Goal: Information Seeking & Learning: Get advice/opinions

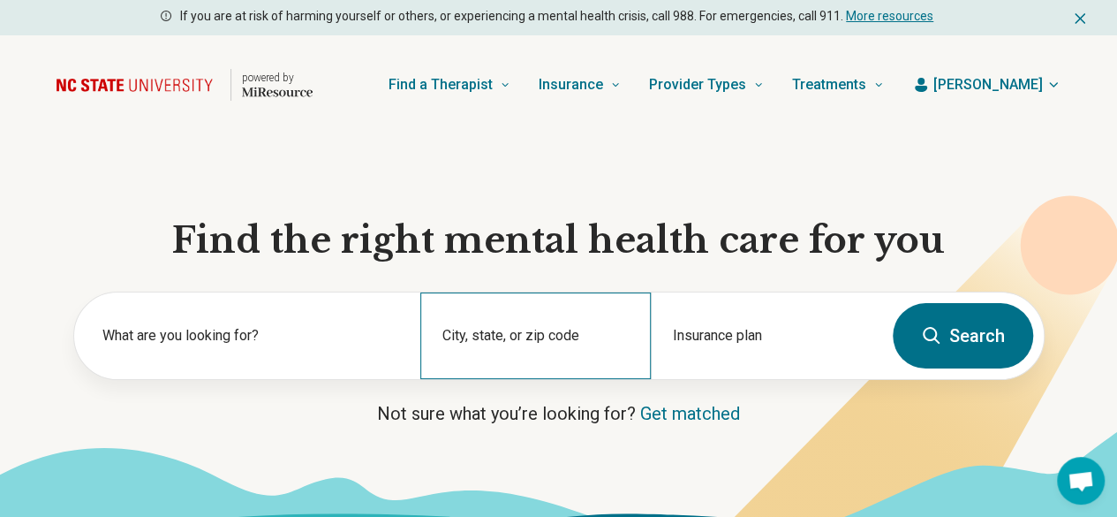
click at [522, 340] on div "City, state, or zip code" at bounding box center [535, 335] width 231 height 87
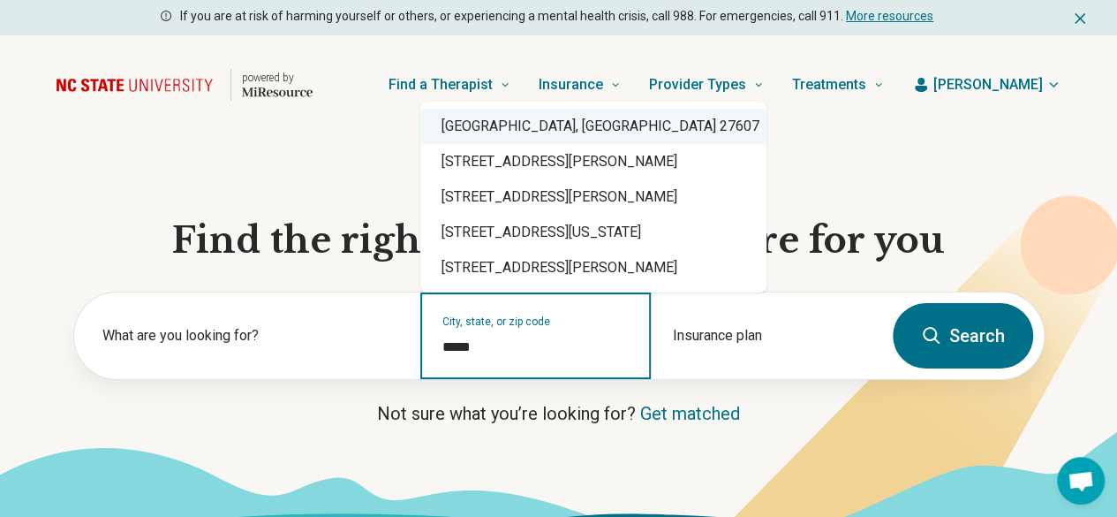
click at [539, 133] on div "Raleigh, NC 27607" at bounding box center [593, 126] width 346 height 35
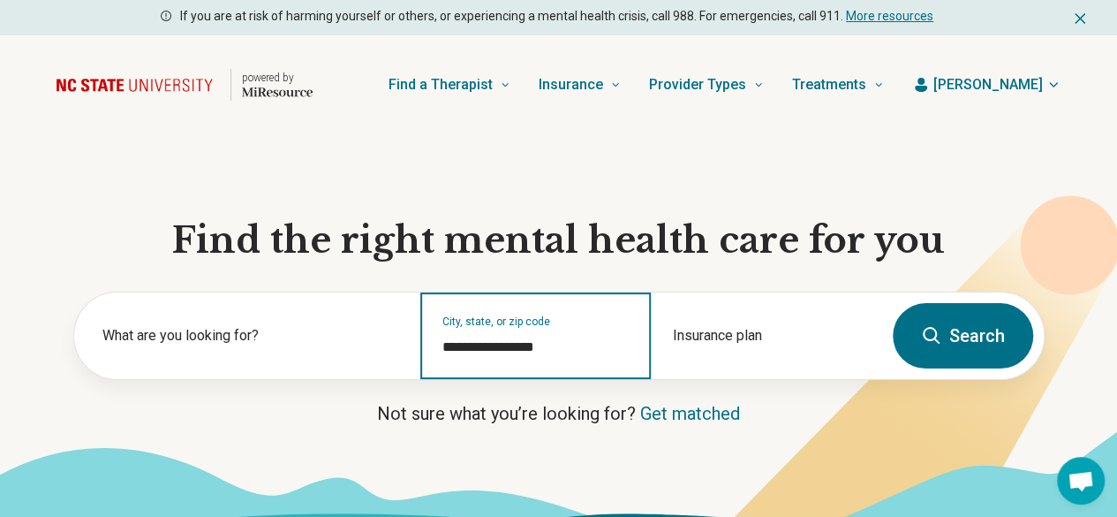
type input "**********"
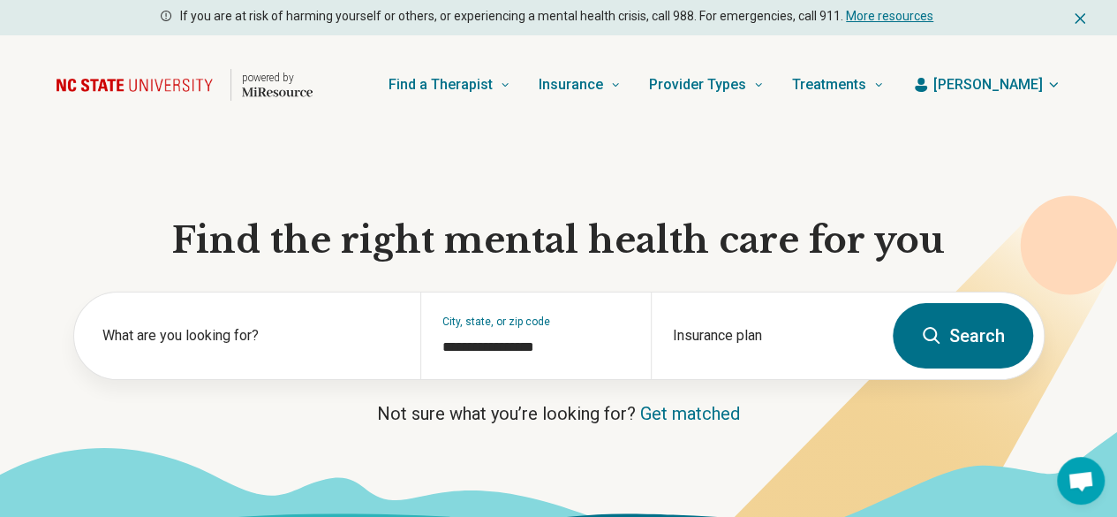
click at [917, 336] on button "Search" at bounding box center [963, 335] width 140 height 65
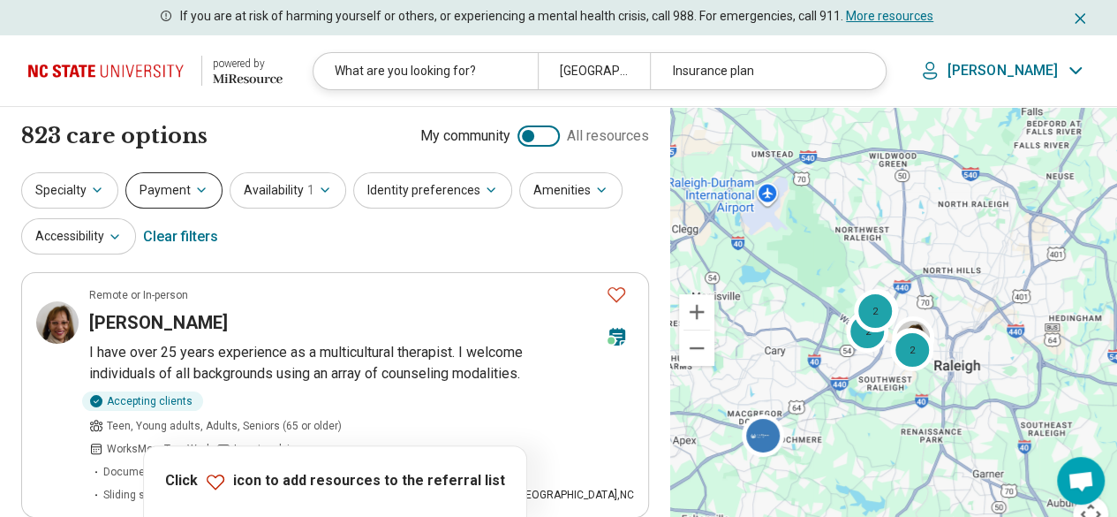
click at [168, 185] on button "Payment" at bounding box center [173, 190] width 97 height 36
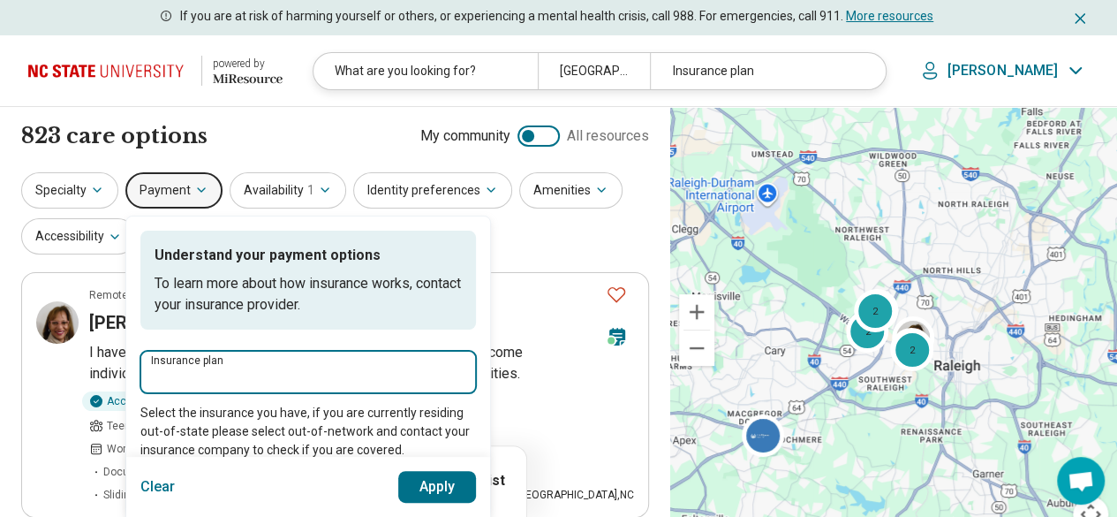
click at [226, 368] on input "Insurance plan" at bounding box center [308, 377] width 314 height 21
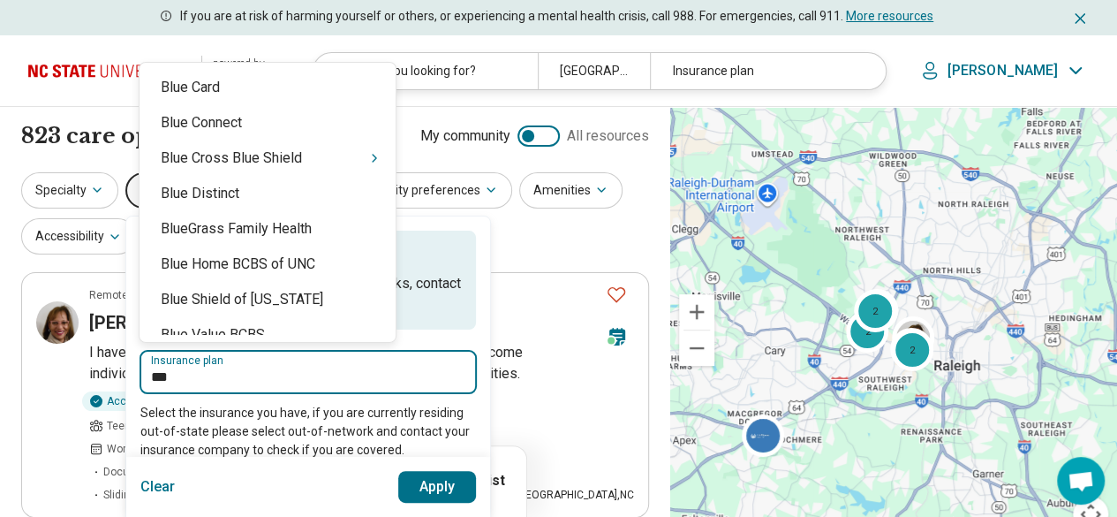
type input "****"
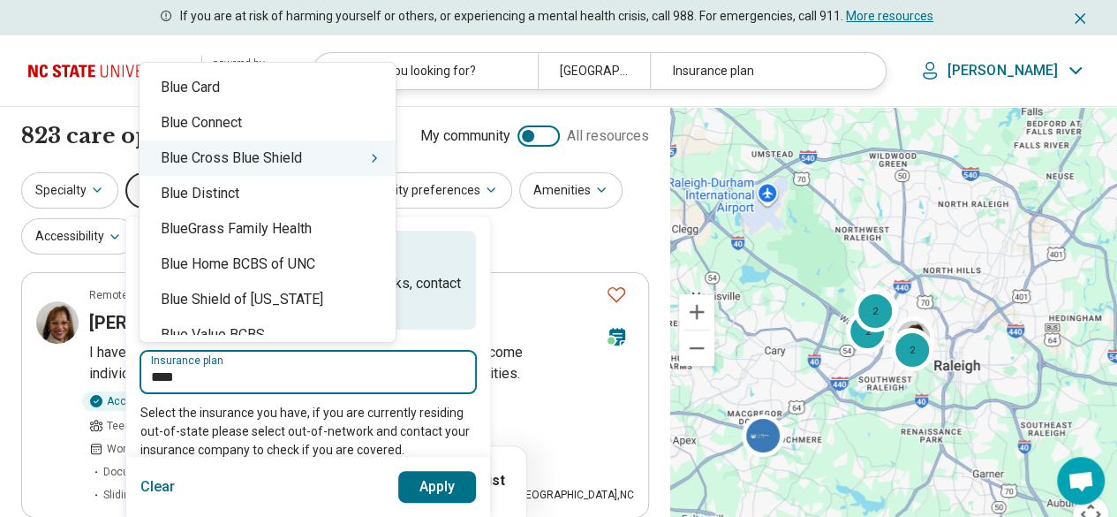
click at [197, 166] on div "Blue Cross Blue Shield" at bounding box center [268, 157] width 256 height 35
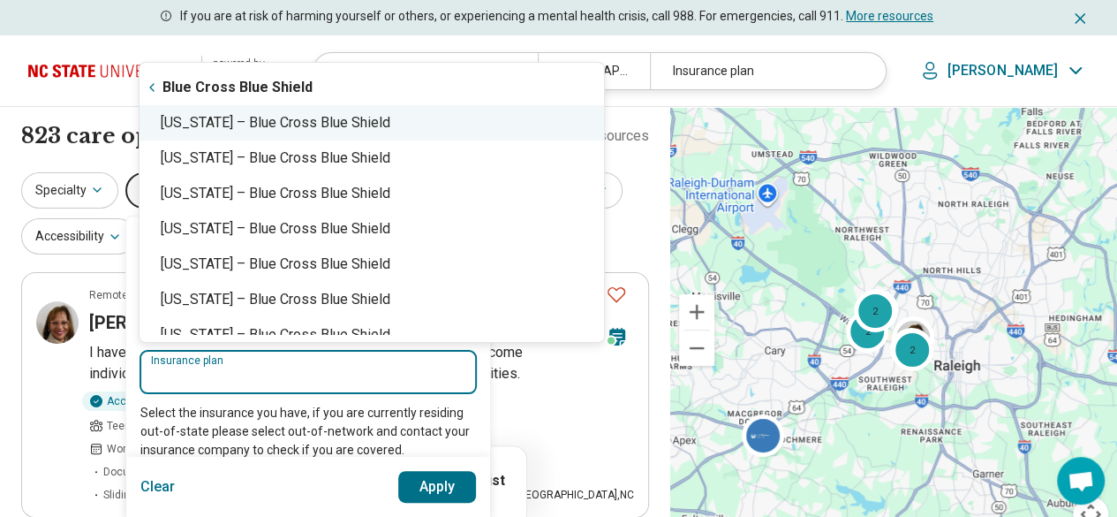
click at [338, 130] on div "North Carolina – Blue Cross Blue Shield" at bounding box center [372, 122] width 465 height 35
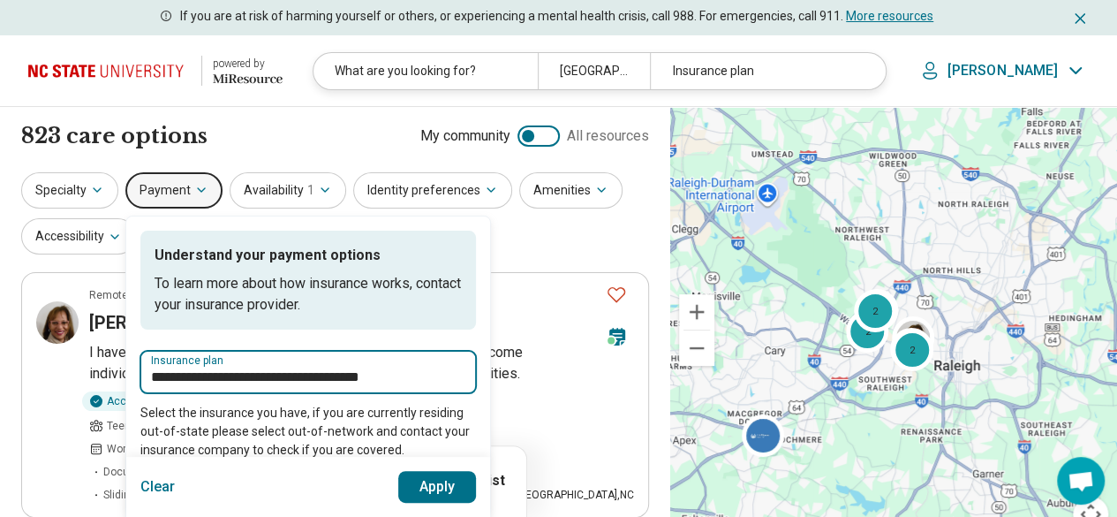
type input "**********"
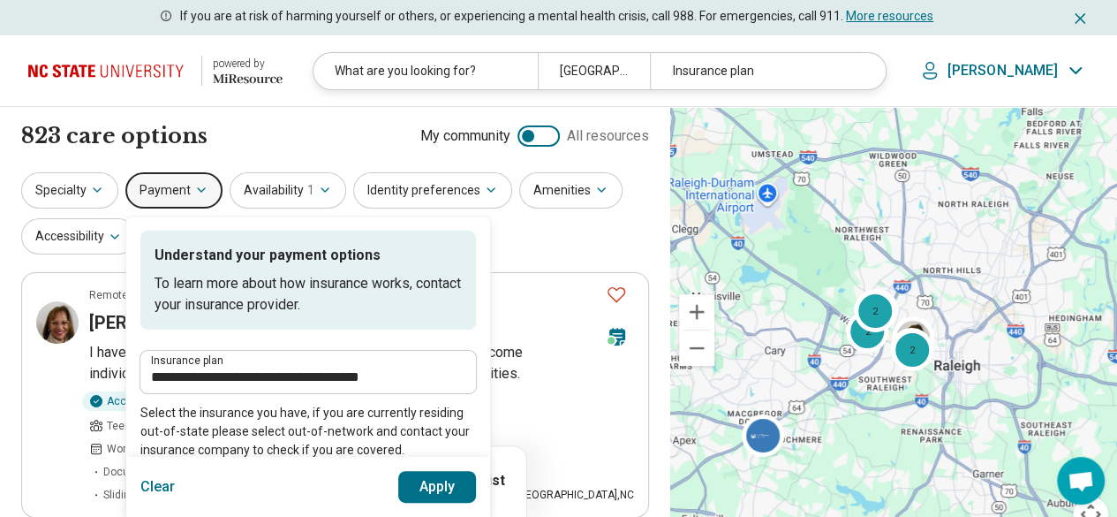
click at [431, 477] on button "Apply" at bounding box center [437, 487] width 79 height 32
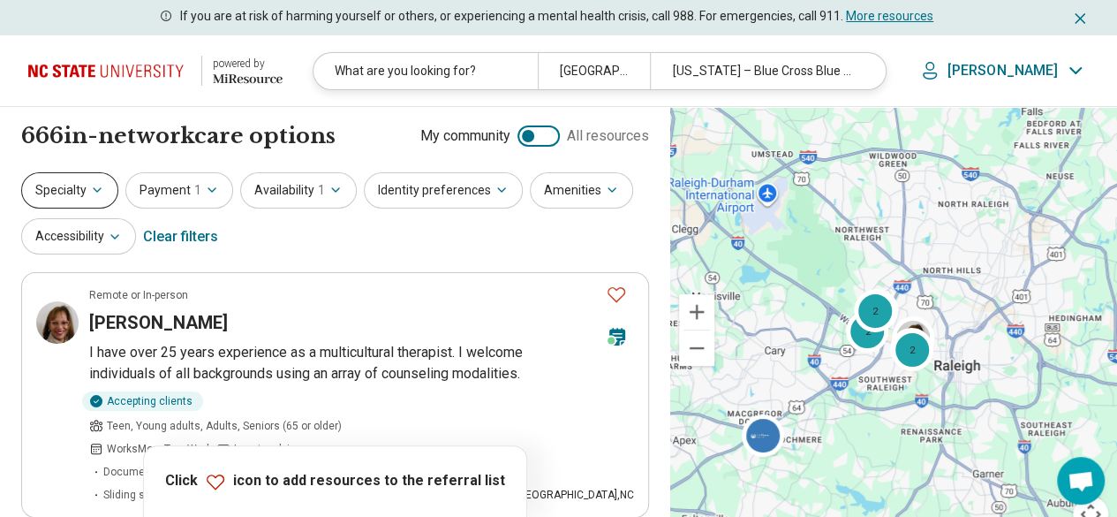
click at [80, 191] on button "Specialty" at bounding box center [69, 190] width 97 height 36
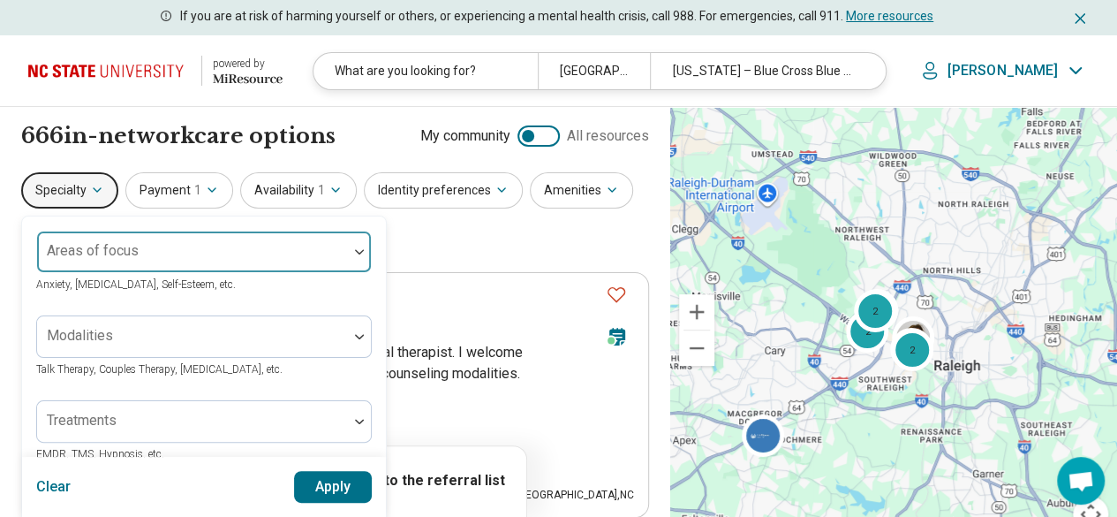
click at [108, 257] on div "Areas of focus" at bounding box center [204, 252] width 336 height 42
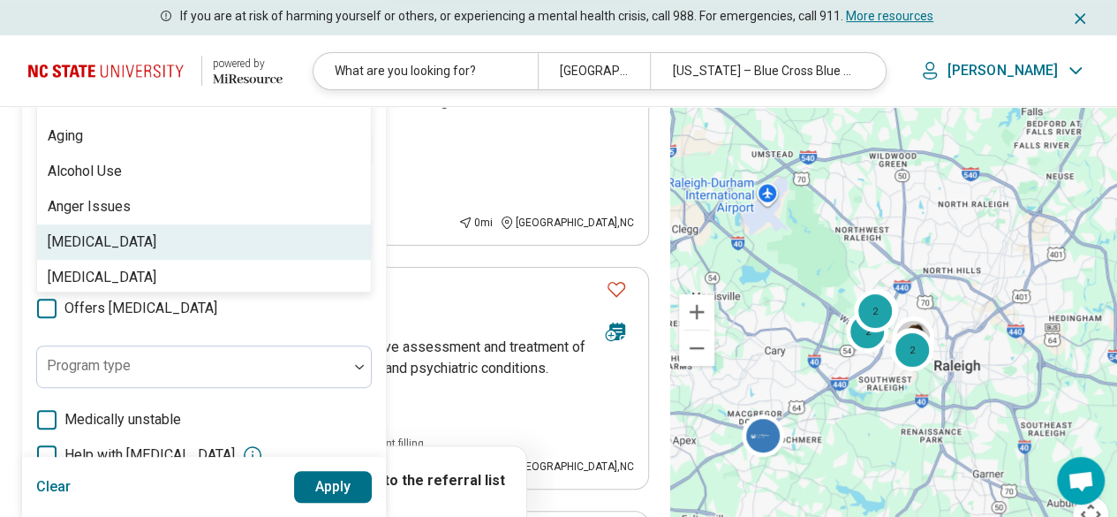
scroll to position [248, 0]
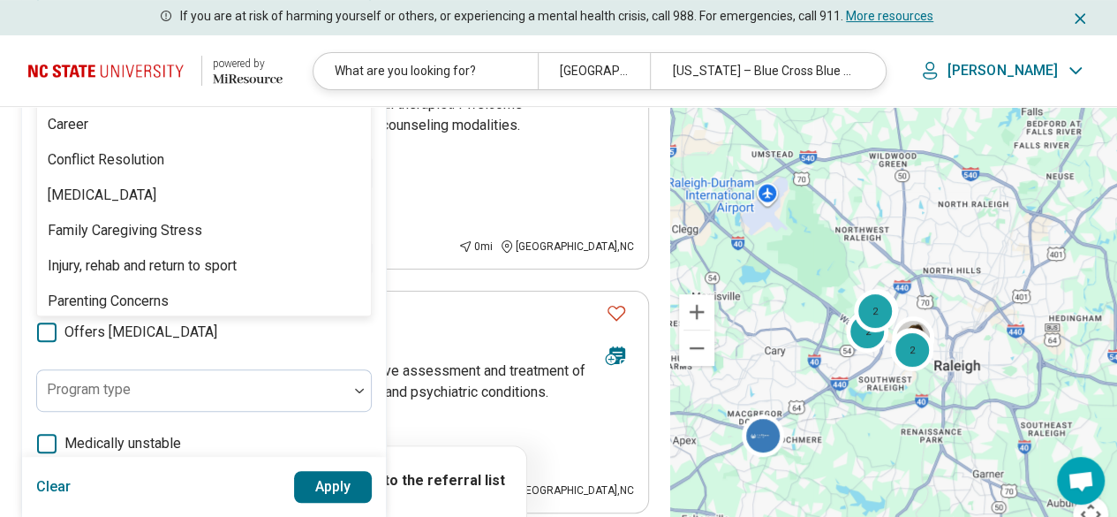
type input "***"
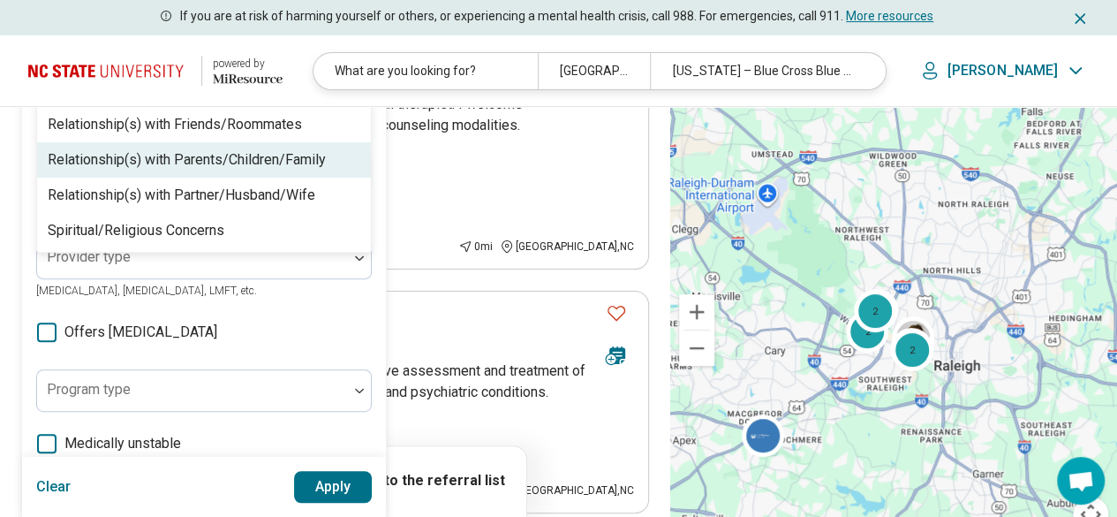
click at [131, 165] on div "Relationship(s) with Parents/Children/Family" at bounding box center [187, 159] width 278 height 21
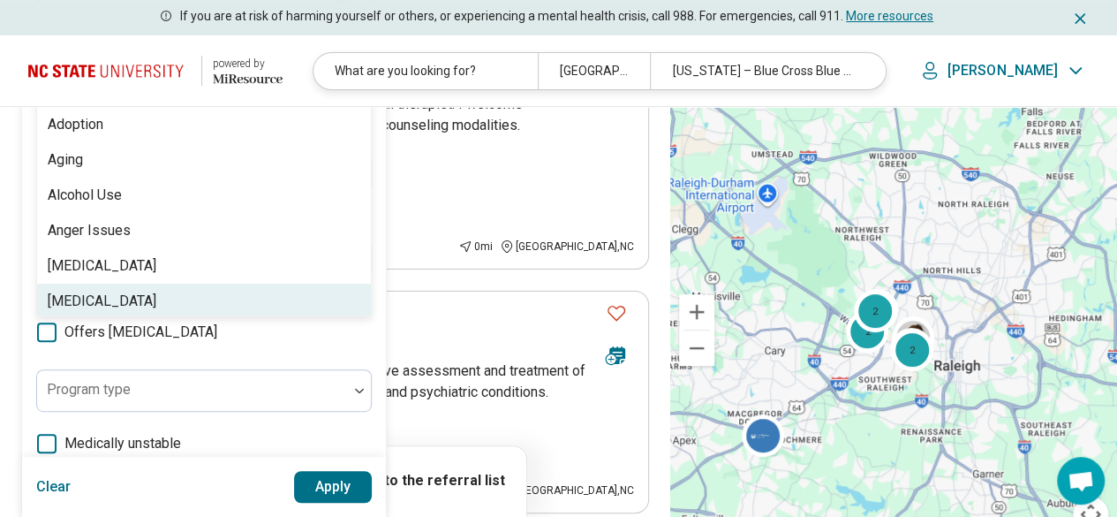
click at [350, 474] on button "Apply" at bounding box center [333, 487] width 79 height 32
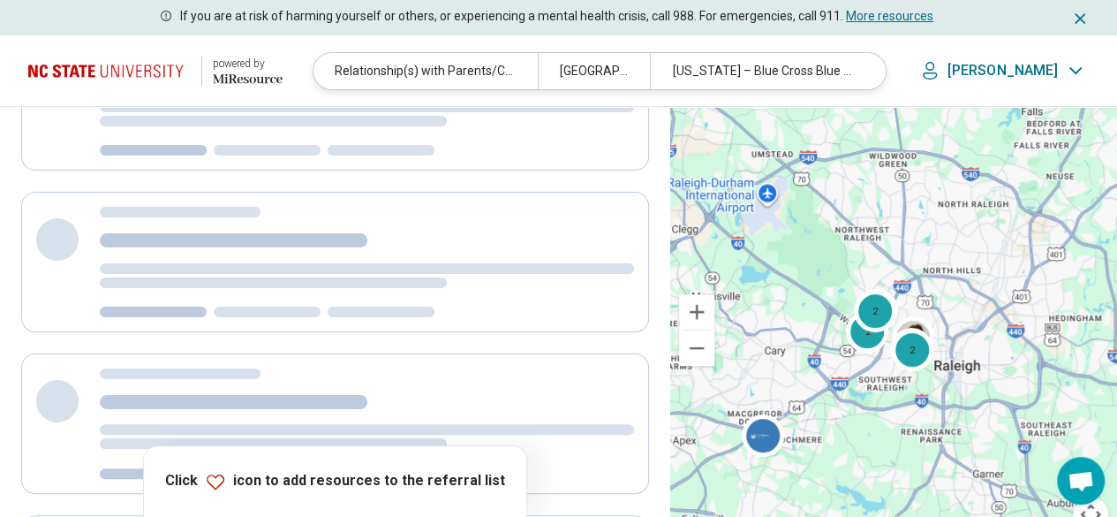
scroll to position [0, 0]
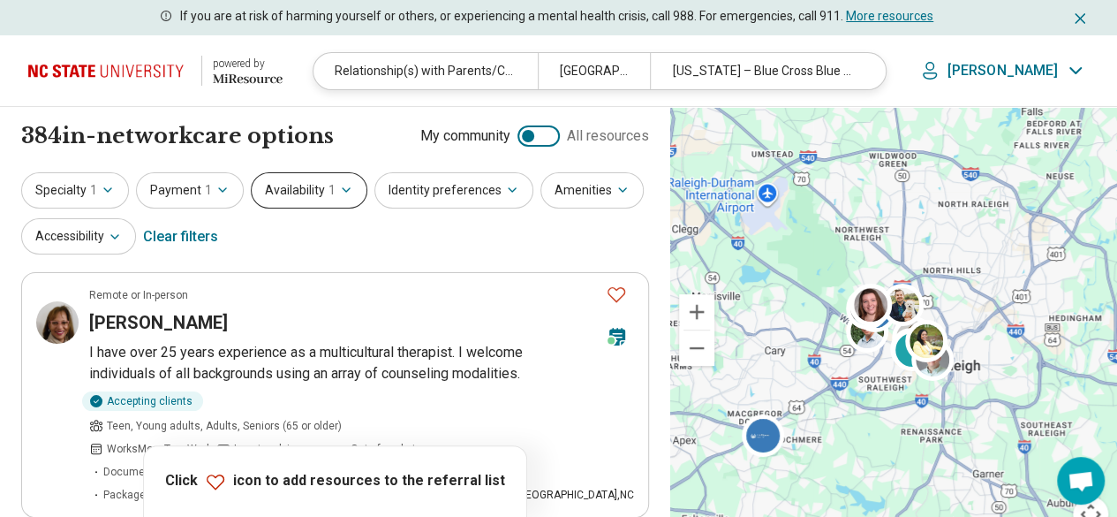
click at [311, 197] on button "Availability 1" at bounding box center [309, 190] width 117 height 36
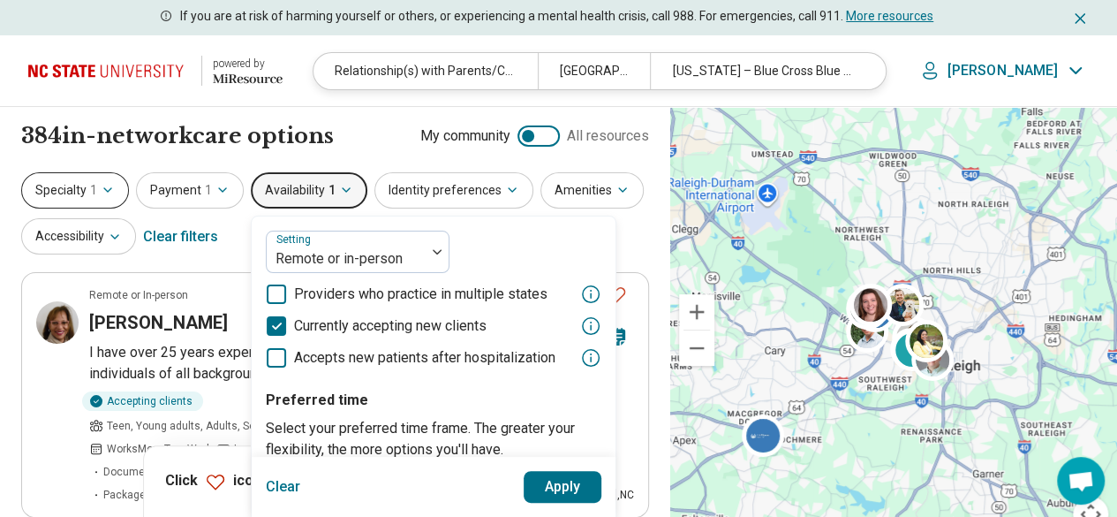
click at [66, 187] on button "Specialty 1" at bounding box center [75, 190] width 108 height 36
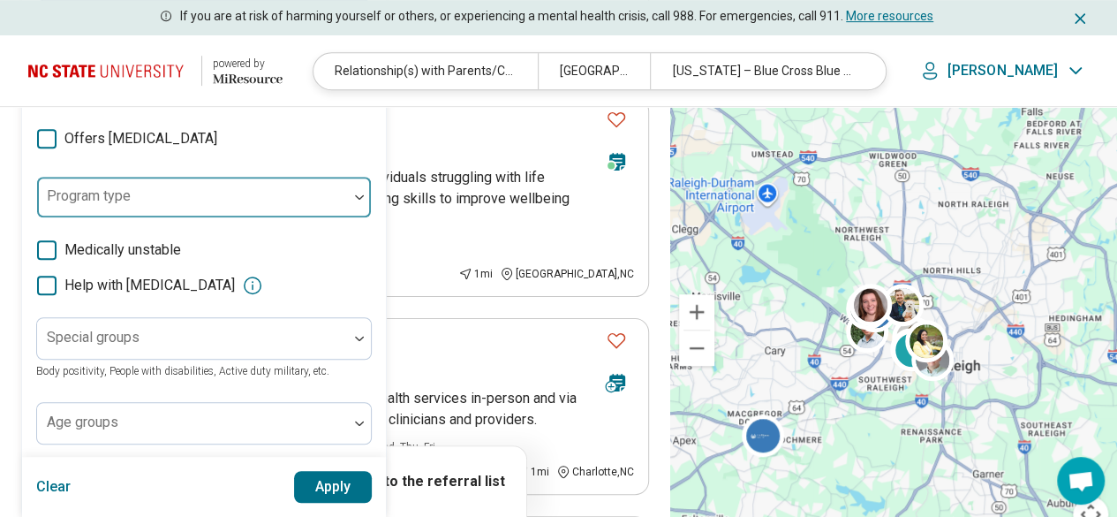
scroll to position [353, 0]
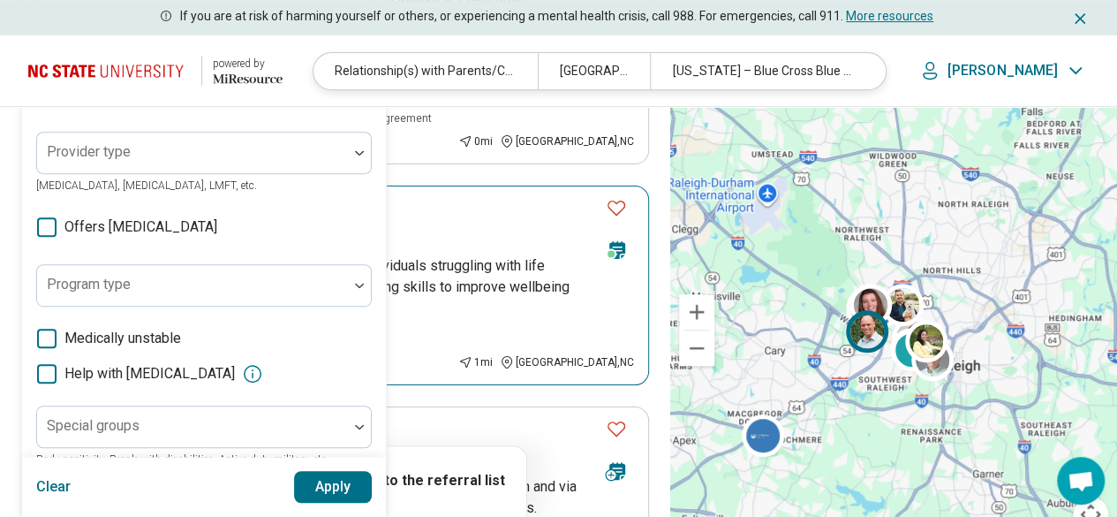
click at [447, 200] on div "Remote or In-person Speaks Spanish" at bounding box center [340, 208] width 503 height 16
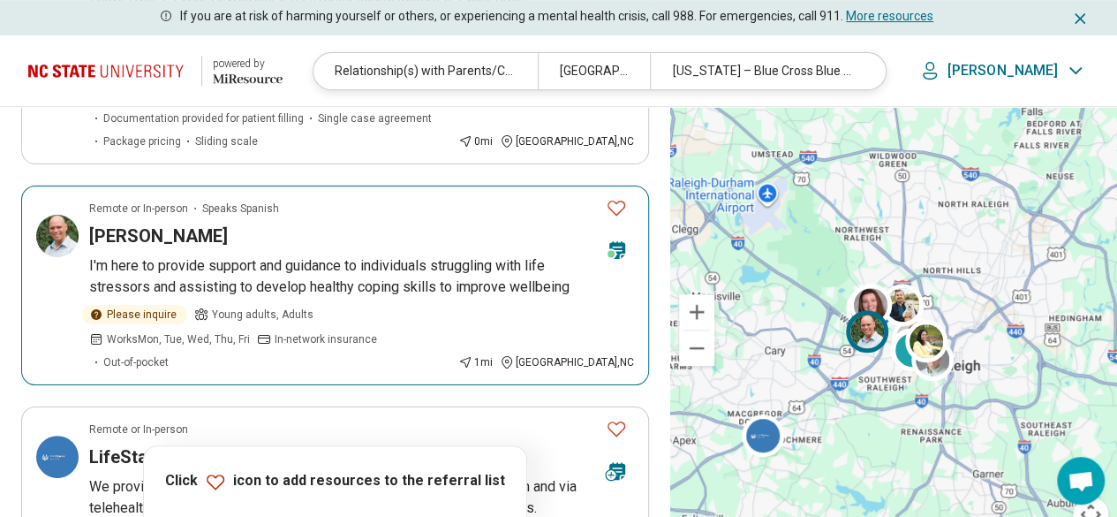
click at [322, 223] on div "Luis Marcano" at bounding box center [340, 235] width 503 height 25
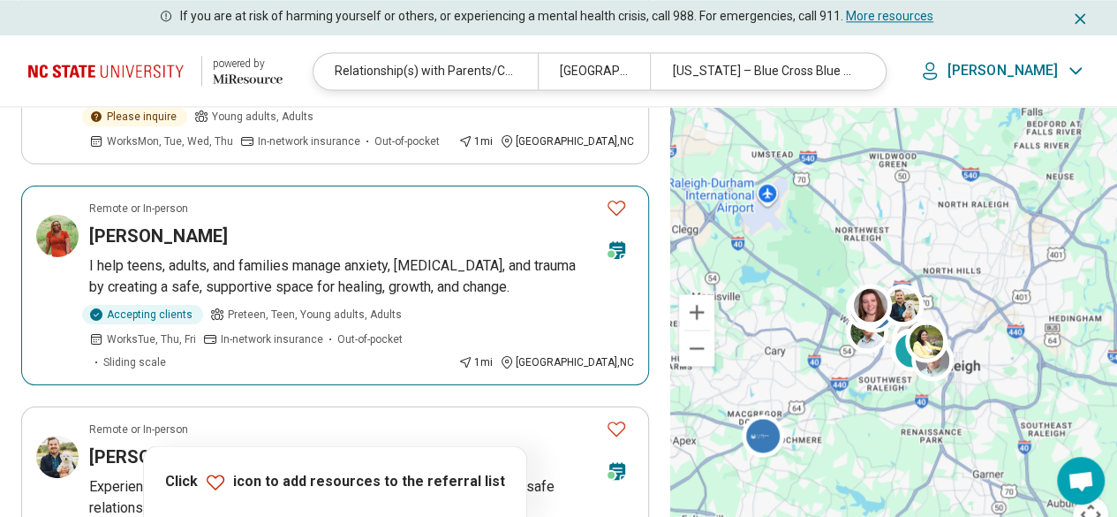
scroll to position [1325, 0]
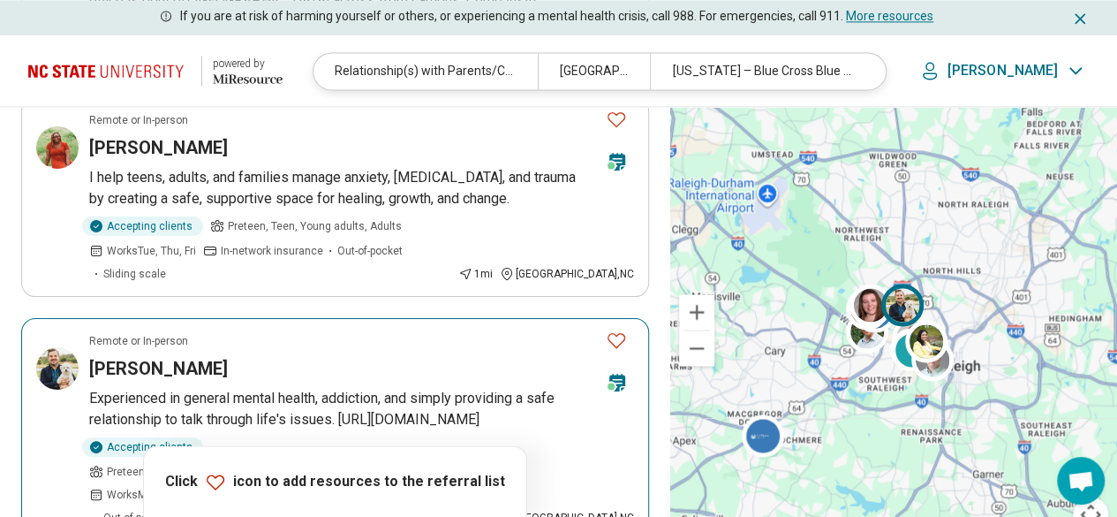
click at [255, 388] on p "Experienced in general mental health, addiction, and simply providing a safe re…" at bounding box center [361, 409] width 545 height 42
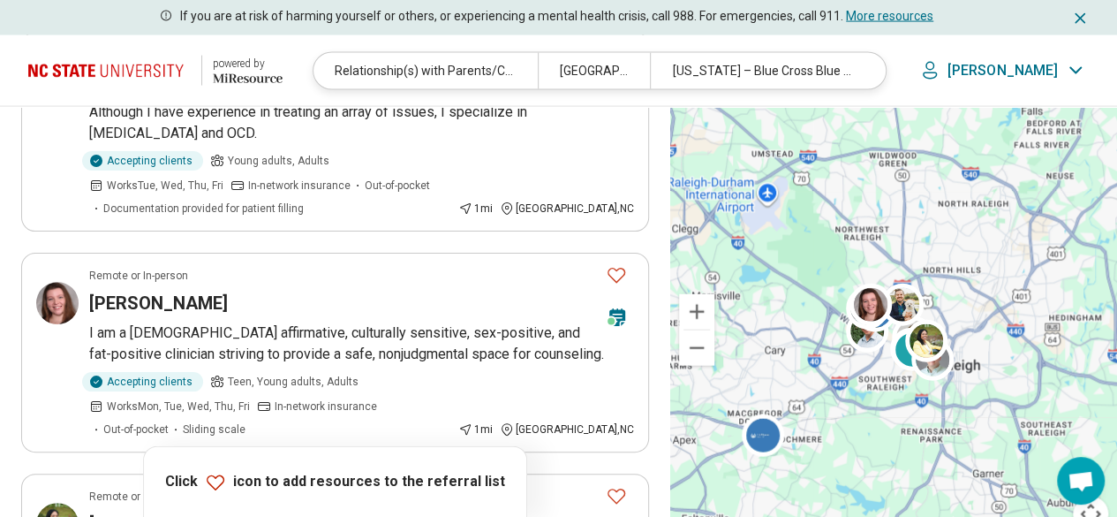
scroll to position [1943, 0]
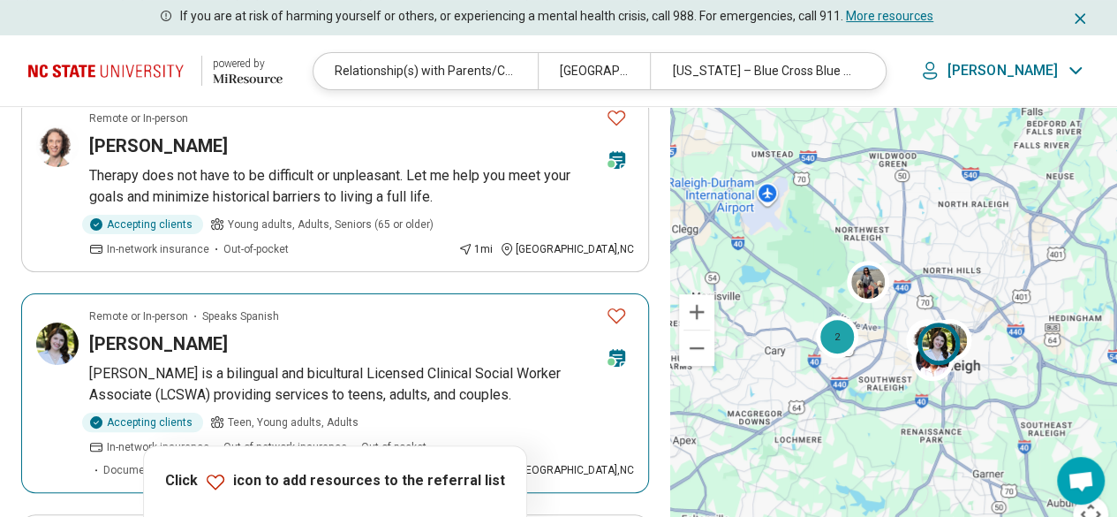
scroll to position [442, 0]
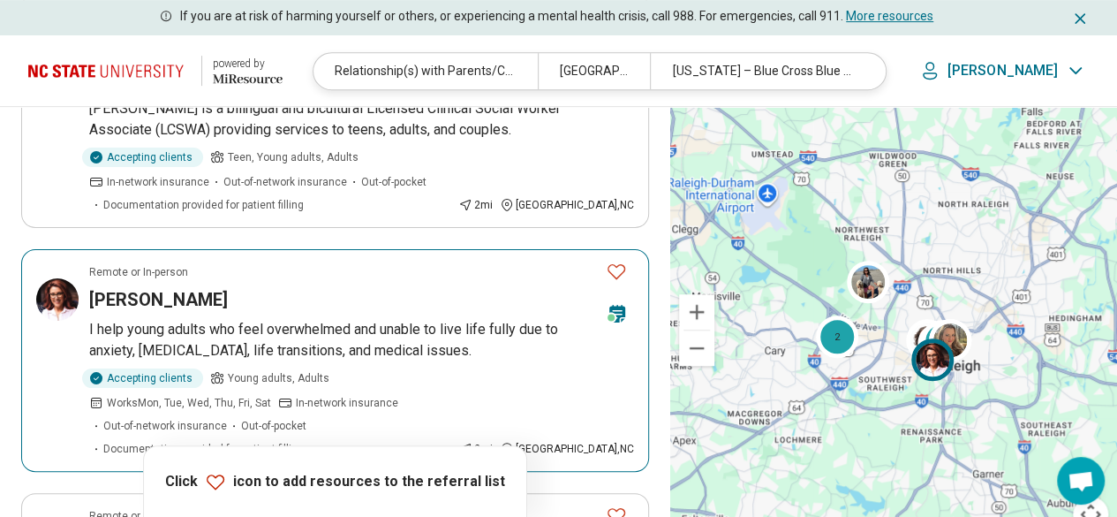
click at [276, 292] on article "Remote or In-person Stephanie Turner I help young adults who feel overwhelmed a…" at bounding box center [335, 360] width 628 height 223
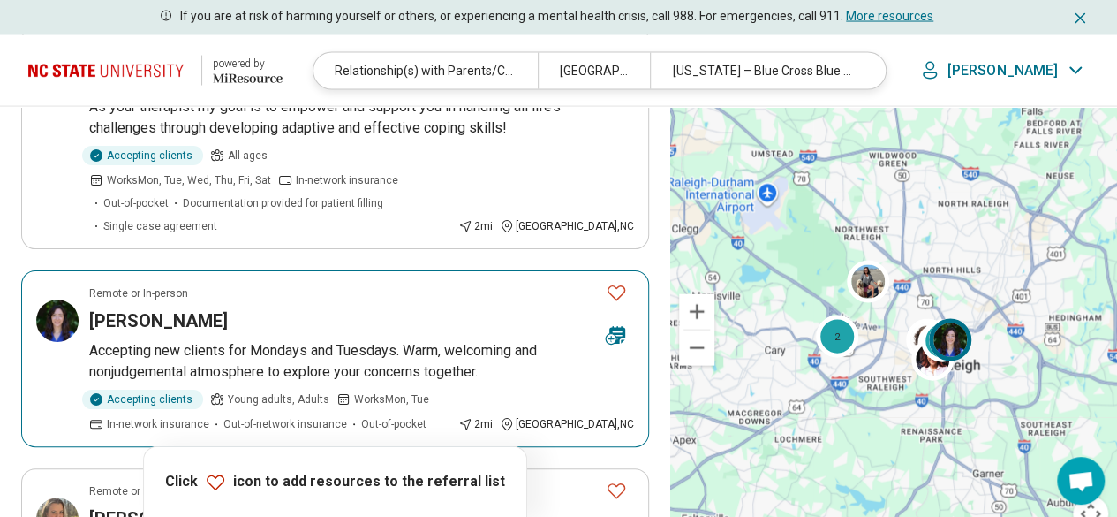
scroll to position [1943, 0]
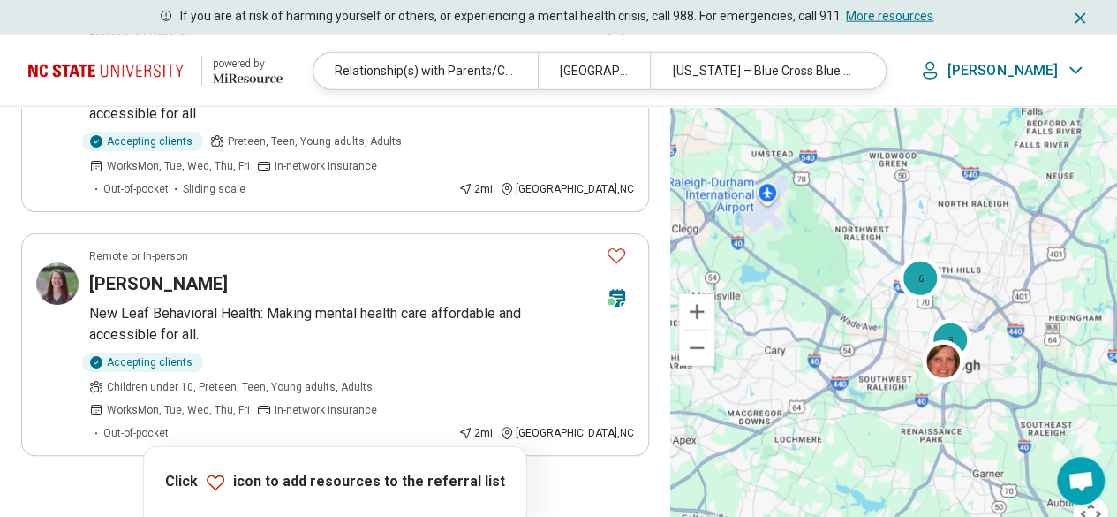
scroll to position [2208, 0]
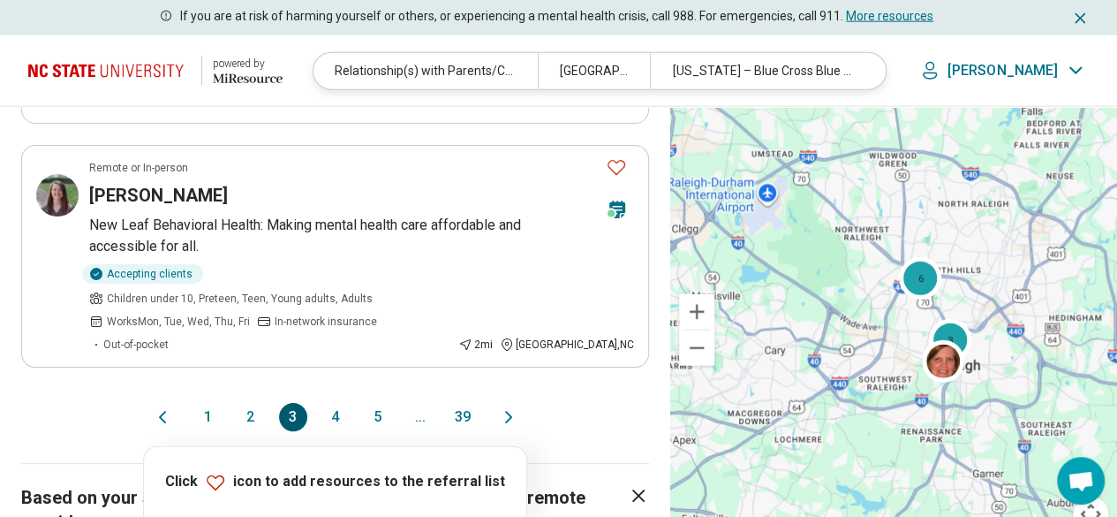
click at [336, 403] on button "4" at bounding box center [335, 417] width 28 height 28
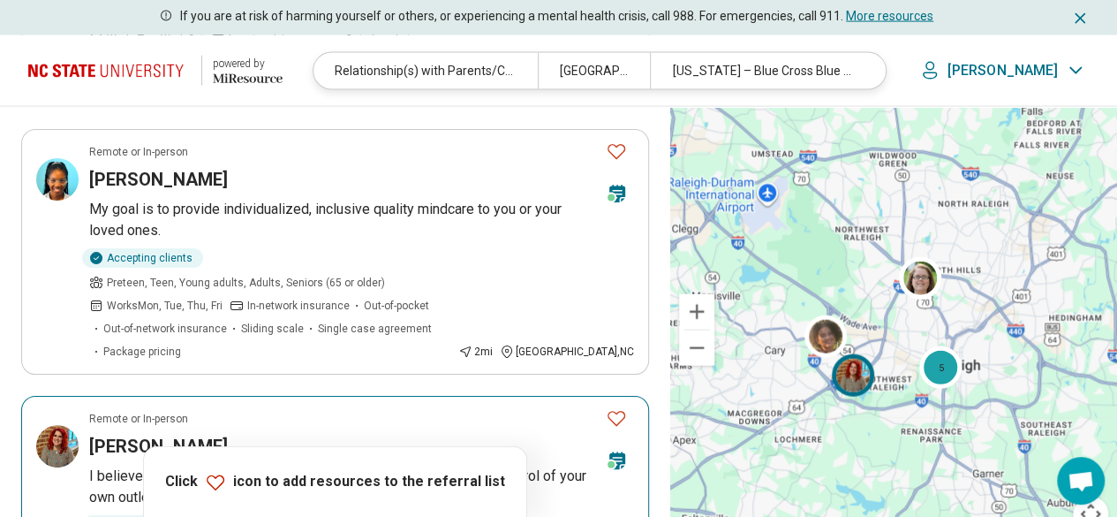
scroll to position [2120, 0]
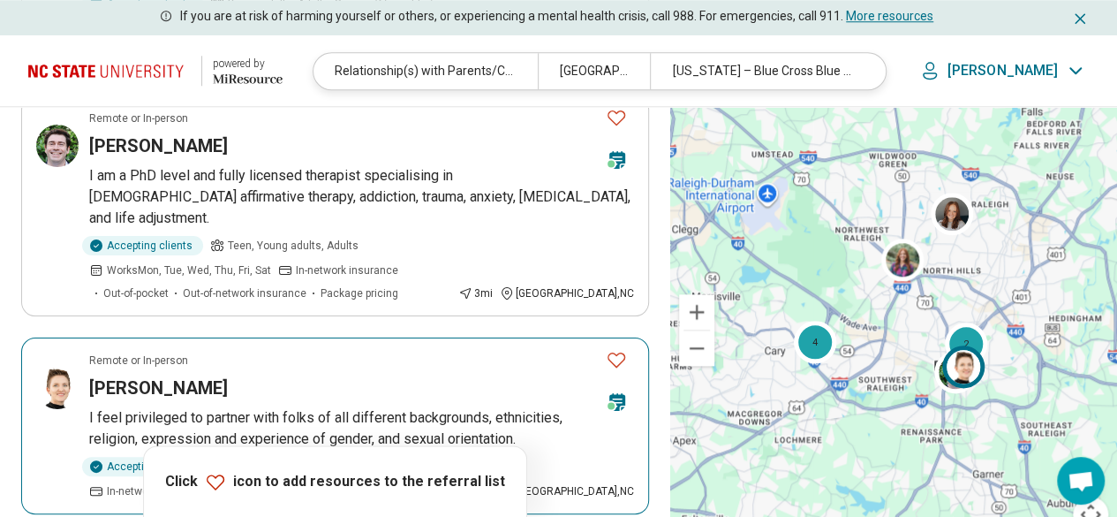
scroll to position [971, 0]
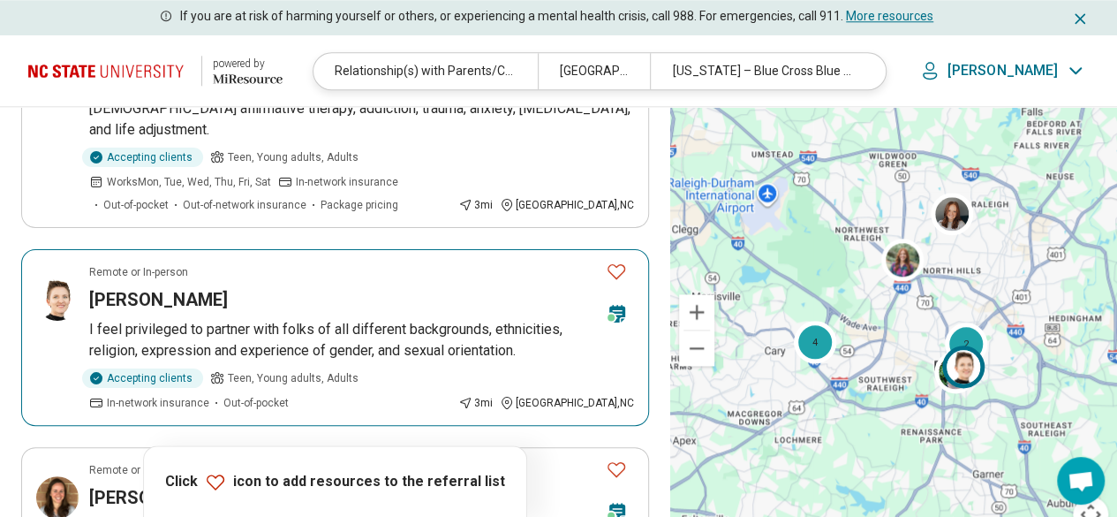
click at [364, 368] on div "Accepting clients Teen, Young adults, Adults In-network insurance Out-of-pocket" at bounding box center [270, 389] width 362 height 42
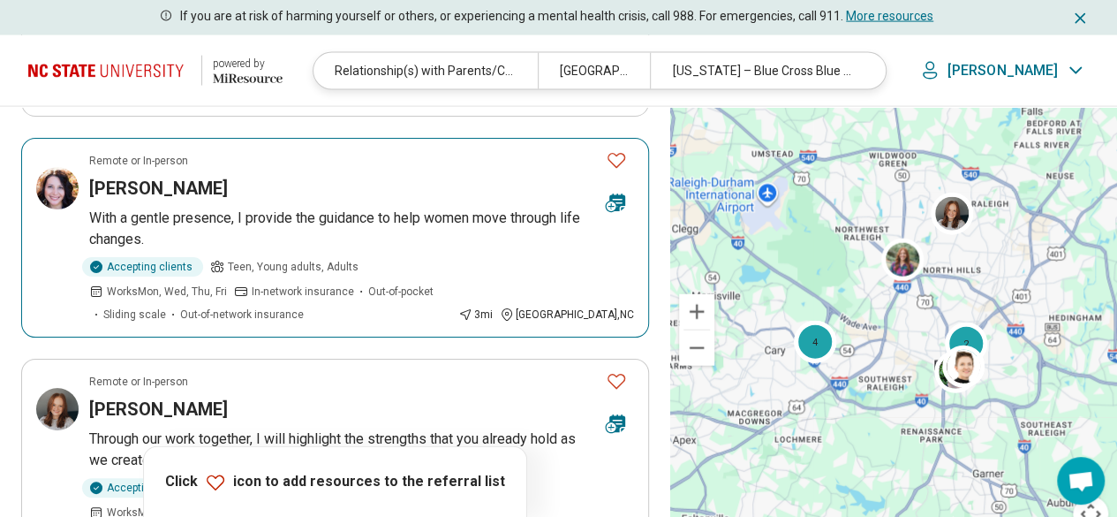
scroll to position [2031, 0]
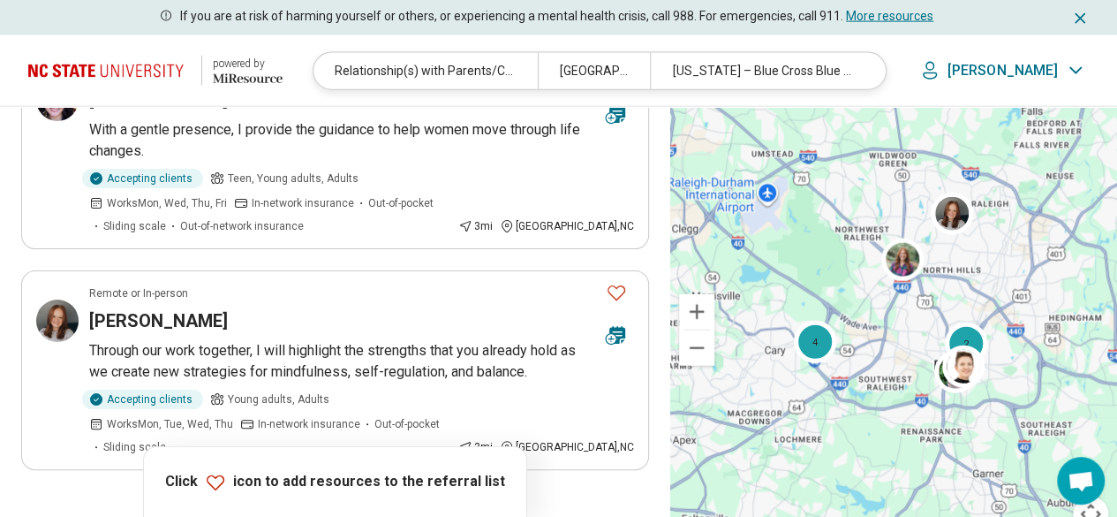
click at [370, 505] on button "6" at bounding box center [378, 519] width 28 height 28
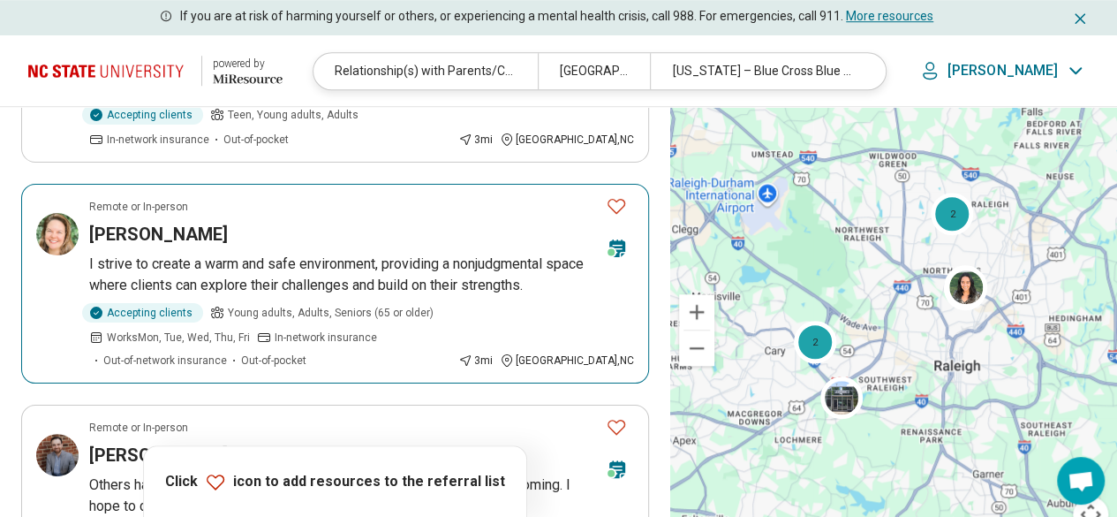
scroll to position [530, 0]
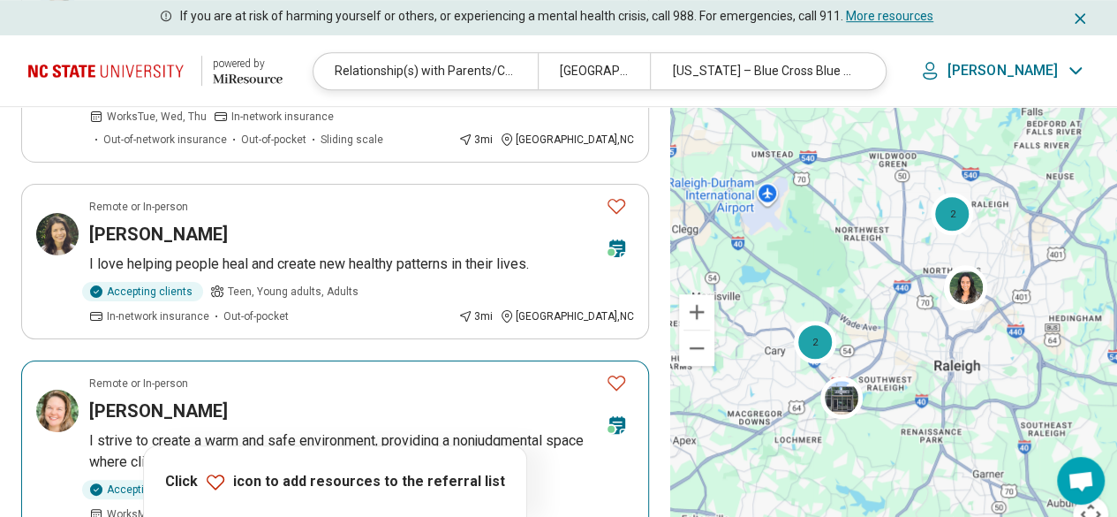
click at [367, 253] on p "I love helping people heal and create new healthy patterns in their lives." at bounding box center [361, 263] width 545 height 21
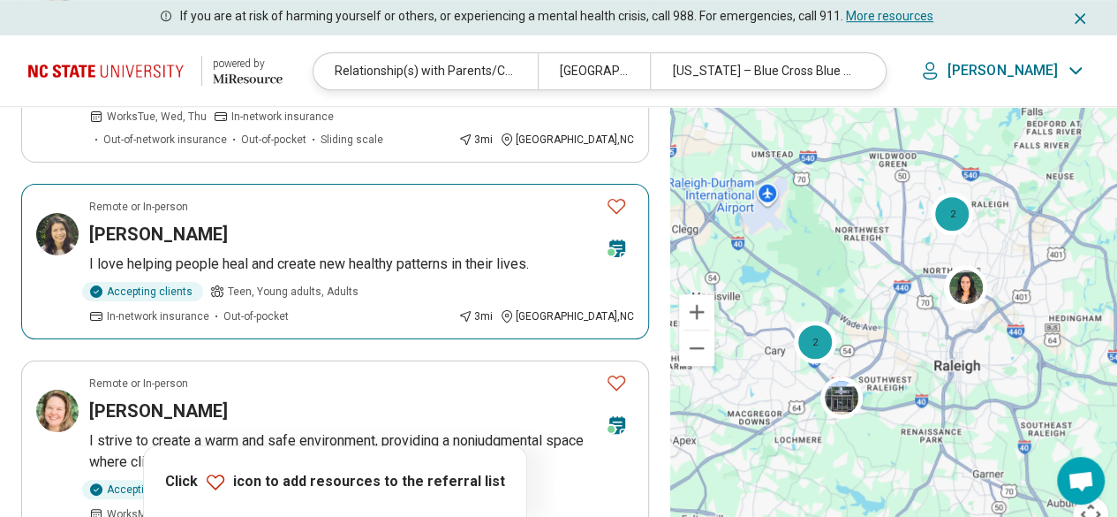
scroll to position [707, 0]
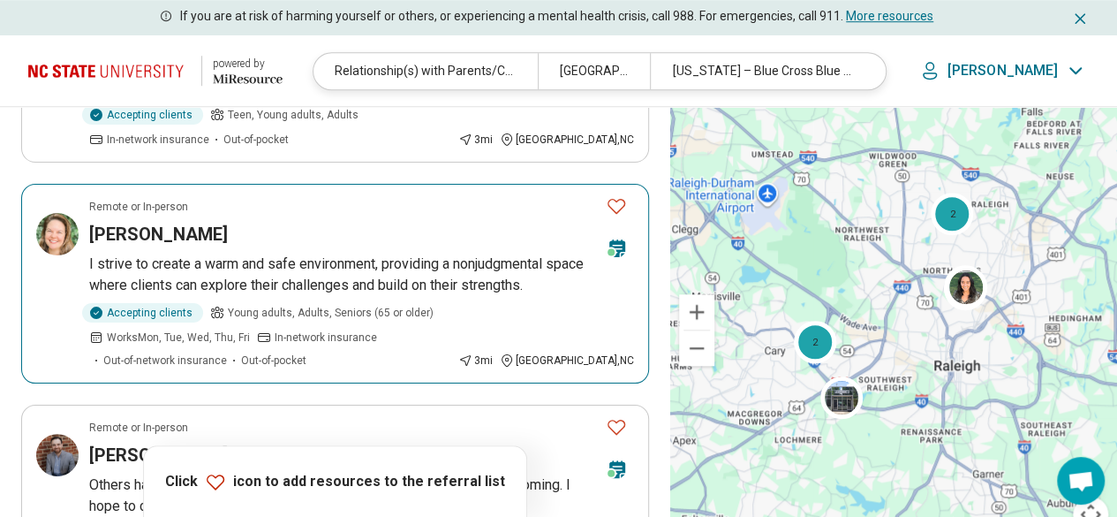
click at [219, 253] on p "I strive to create a warm and safe environment, providing a nonjudgmental space…" at bounding box center [361, 274] width 545 height 42
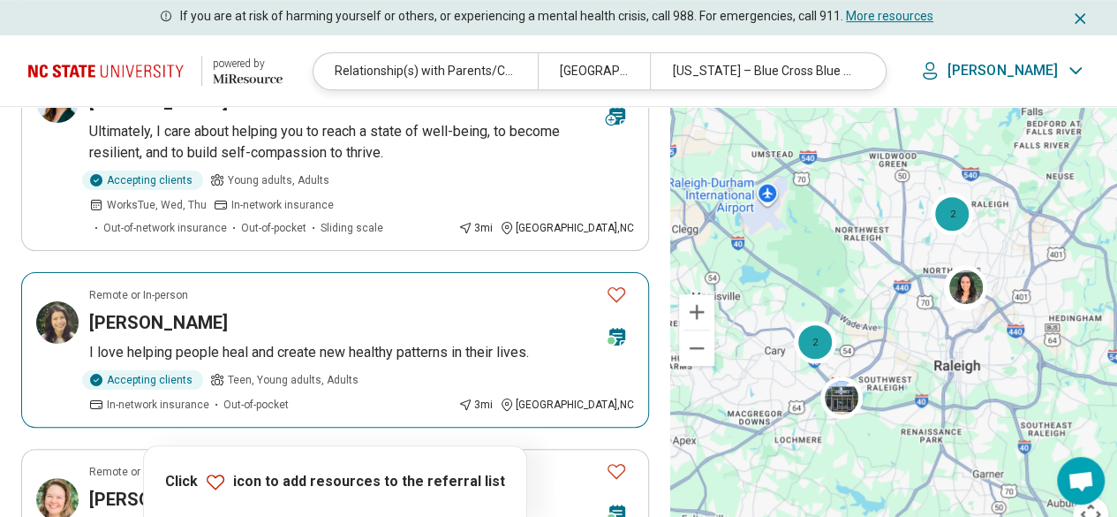
scroll to position [795, 0]
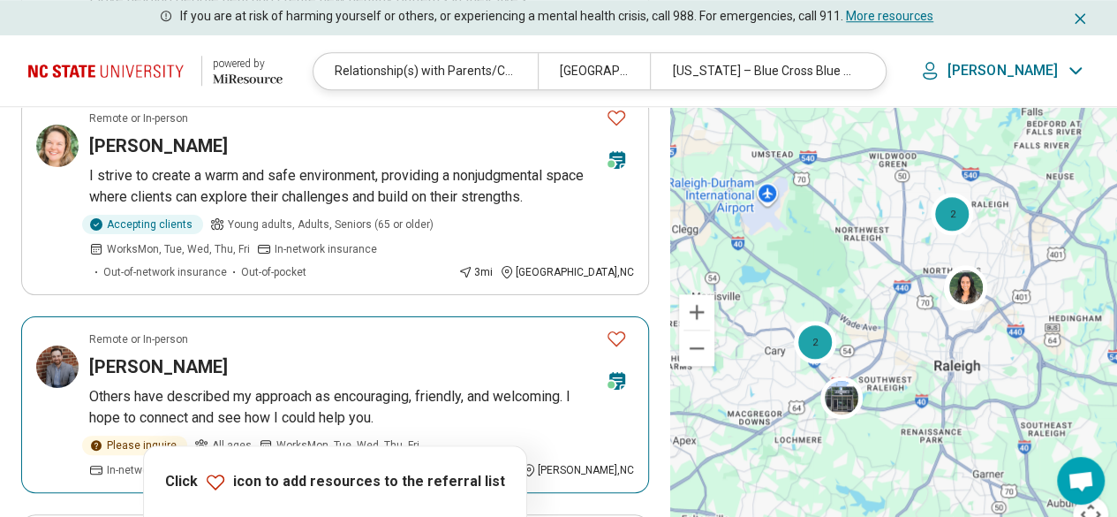
click at [281, 354] on div "Nathaniel Day" at bounding box center [340, 366] width 503 height 25
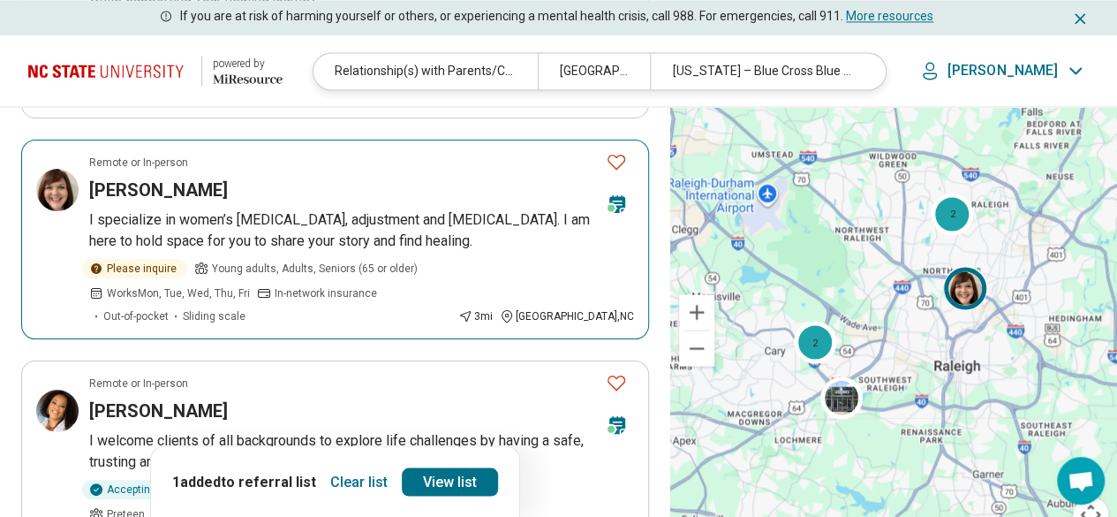
scroll to position [1766, 0]
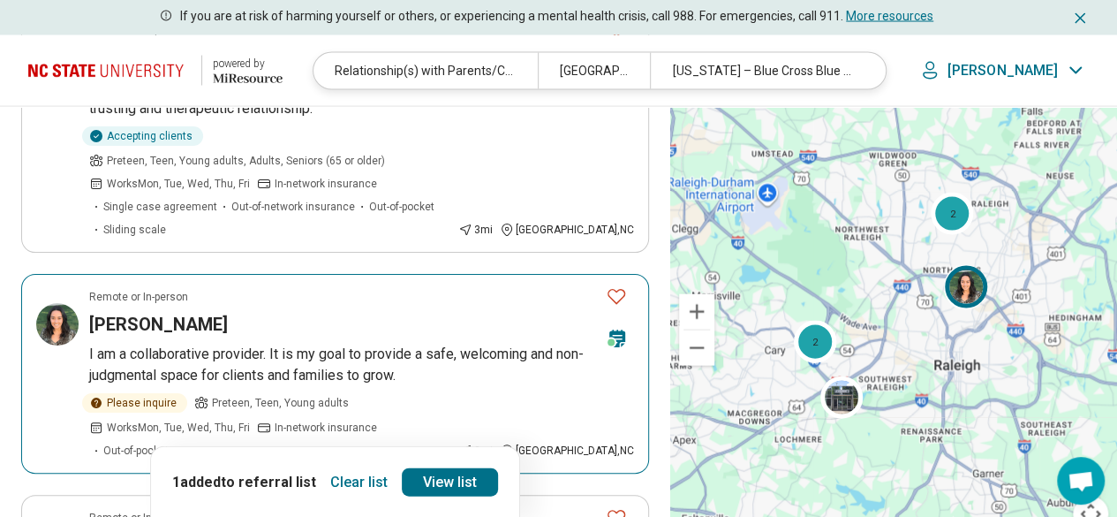
click at [376, 274] on article "Remote or In-person Meagan Mulcahy I am a collaborative provider. It is my goal…" at bounding box center [335, 374] width 628 height 200
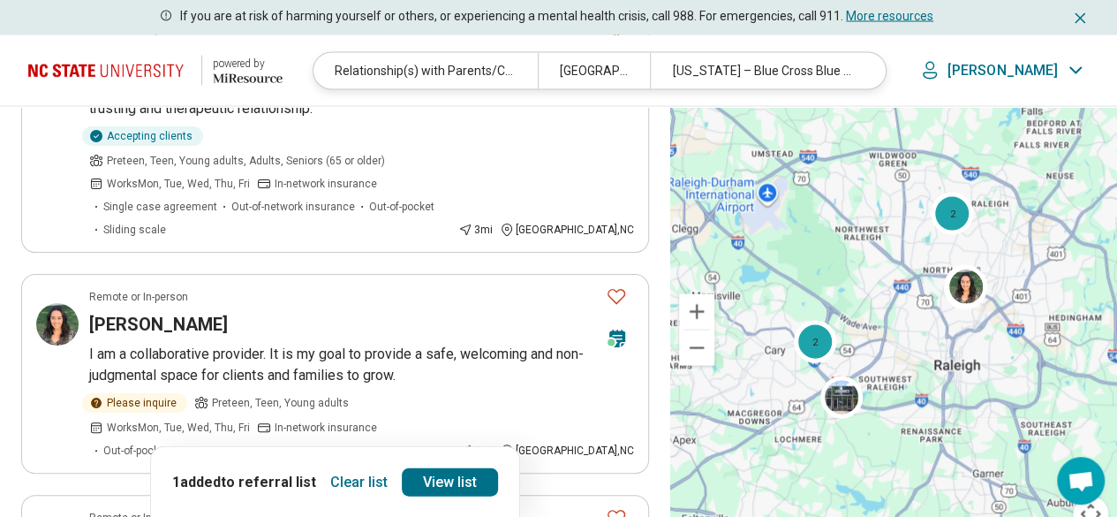
scroll to position [2031, 0]
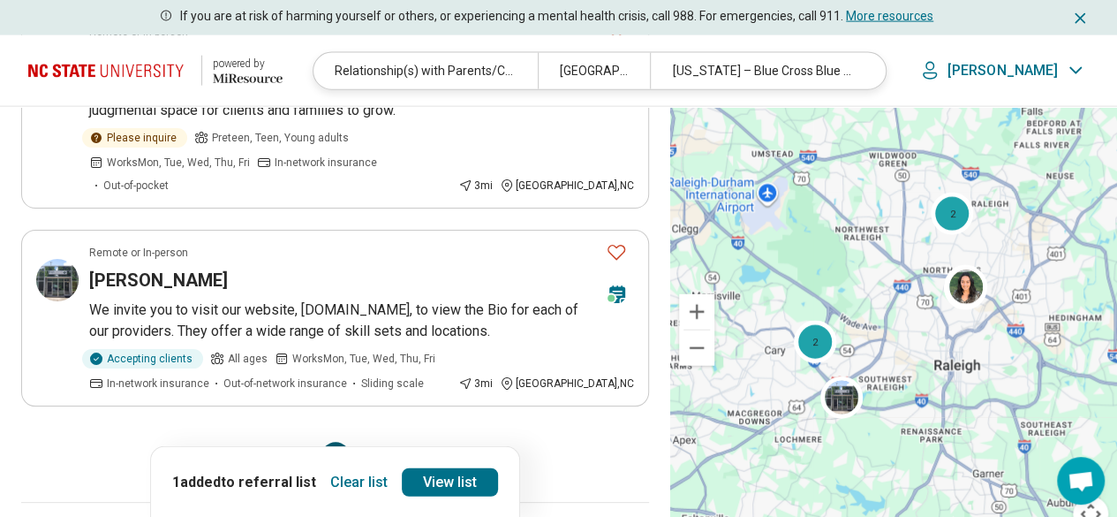
click at [376, 442] on button "7" at bounding box center [378, 456] width 28 height 28
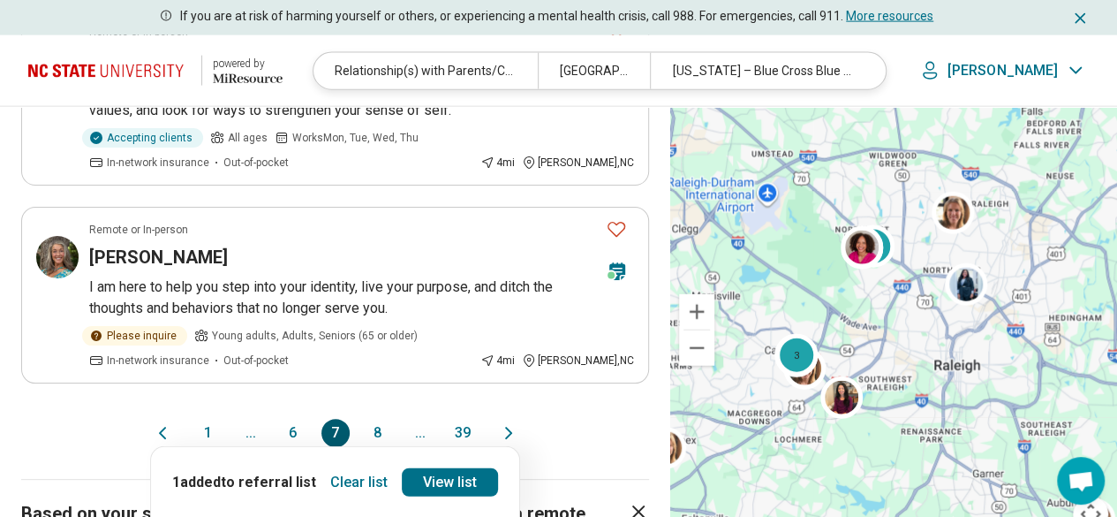
click at [395, 419] on div "1 ... 6 7 8 ... 39" at bounding box center [335, 433] width 283 height 28
click at [382, 419] on button "8" at bounding box center [378, 433] width 28 height 28
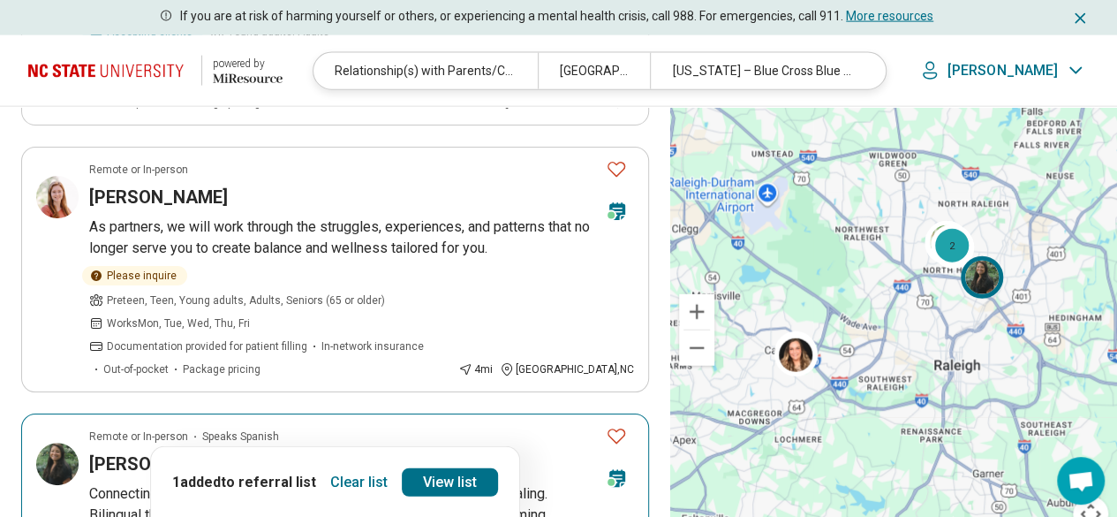
click at [293, 483] on p "Connecting your identities, empowering your growth, and fostering healing. Bili…" at bounding box center [361, 504] width 545 height 42
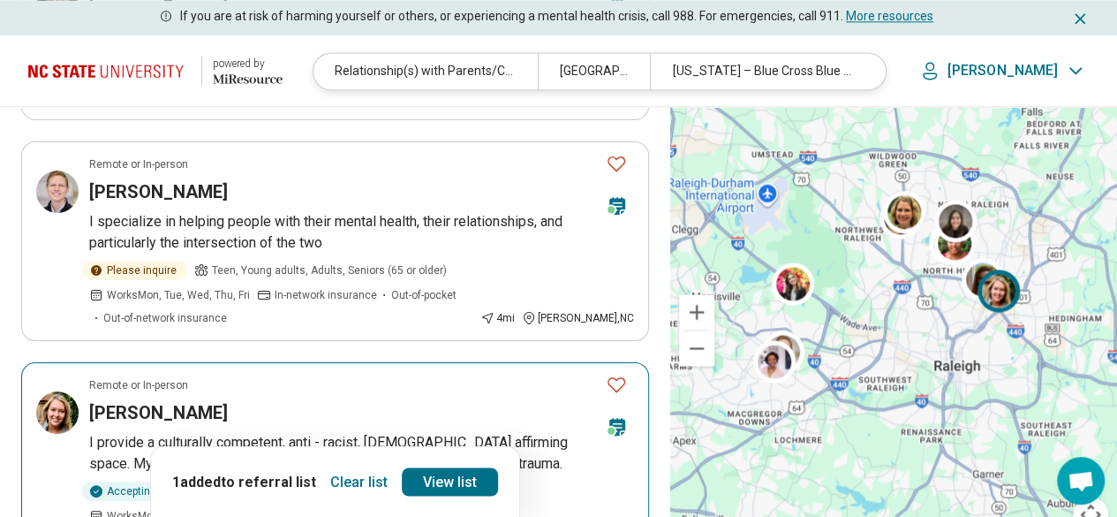
scroll to position [1325, 0]
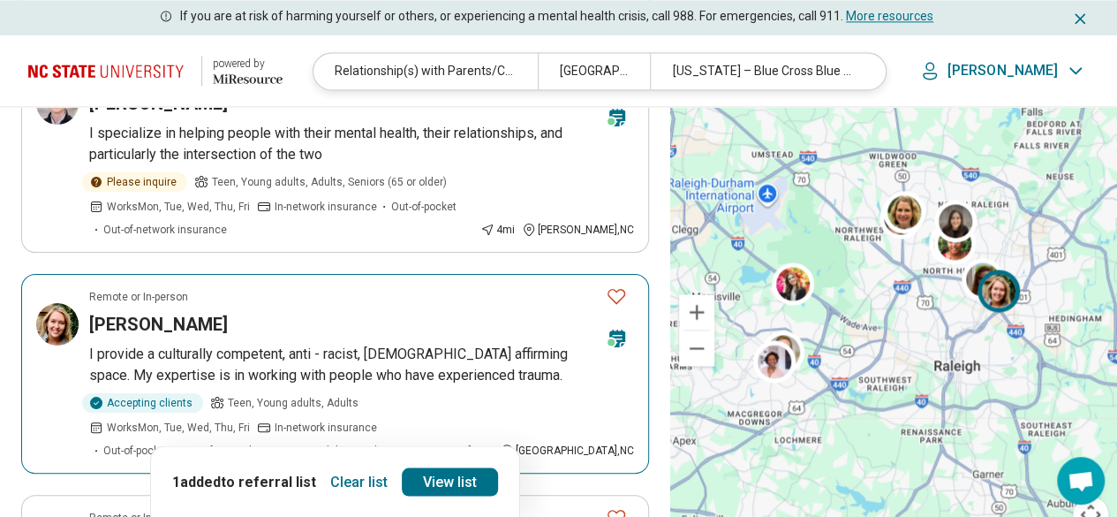
click at [186, 312] on div "Leah Poole" at bounding box center [340, 324] width 503 height 25
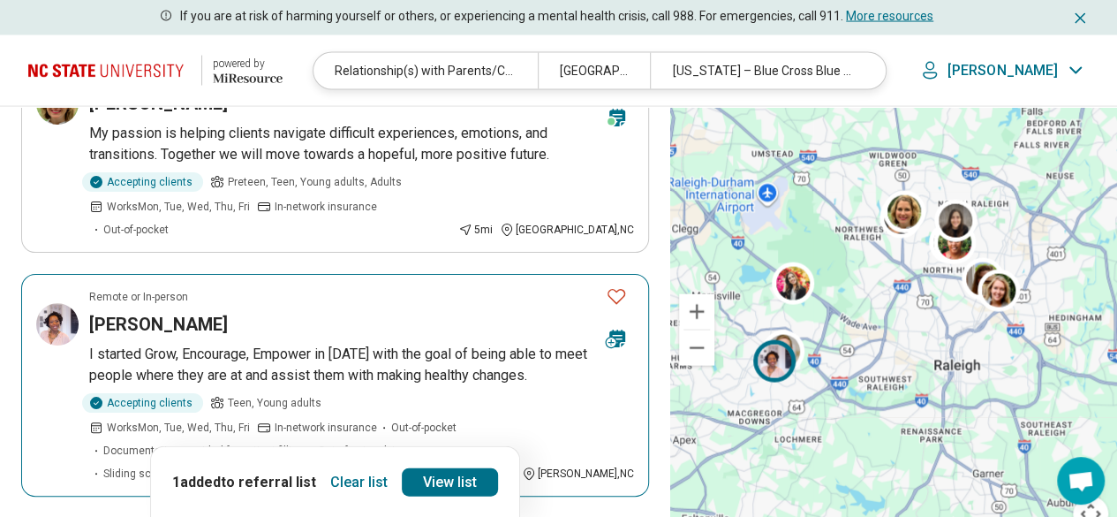
scroll to position [1943, 0]
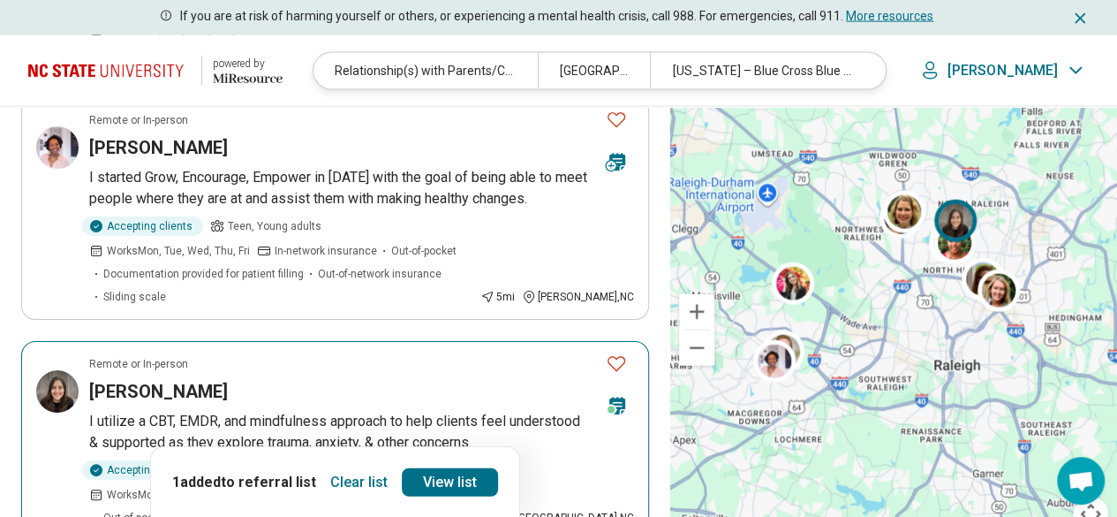
click at [330, 341] on article "Remote or In-person Brittany Bailey I utilize a CBT, EMDR, and mindfulness appr…" at bounding box center [335, 441] width 628 height 200
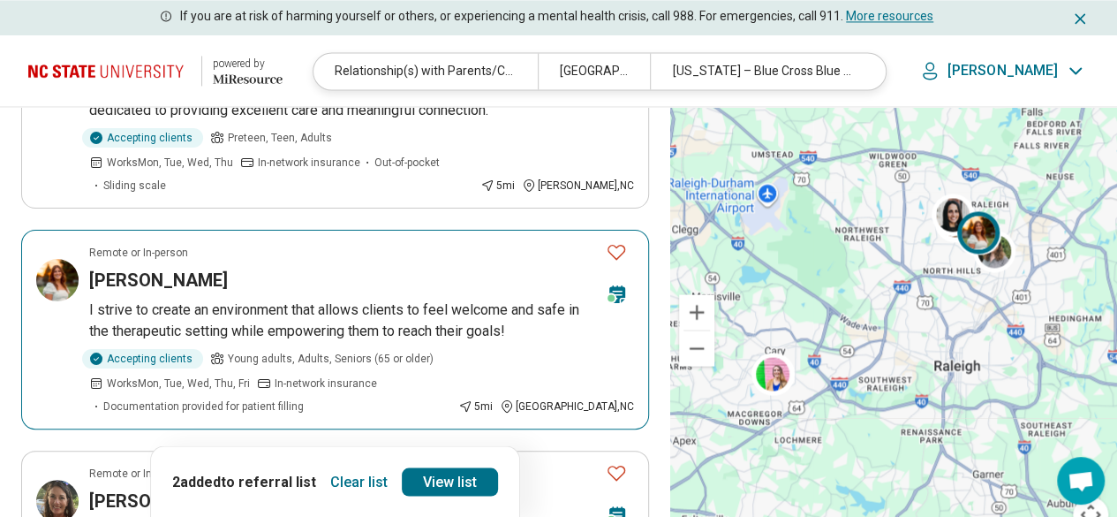
scroll to position [1590, 0]
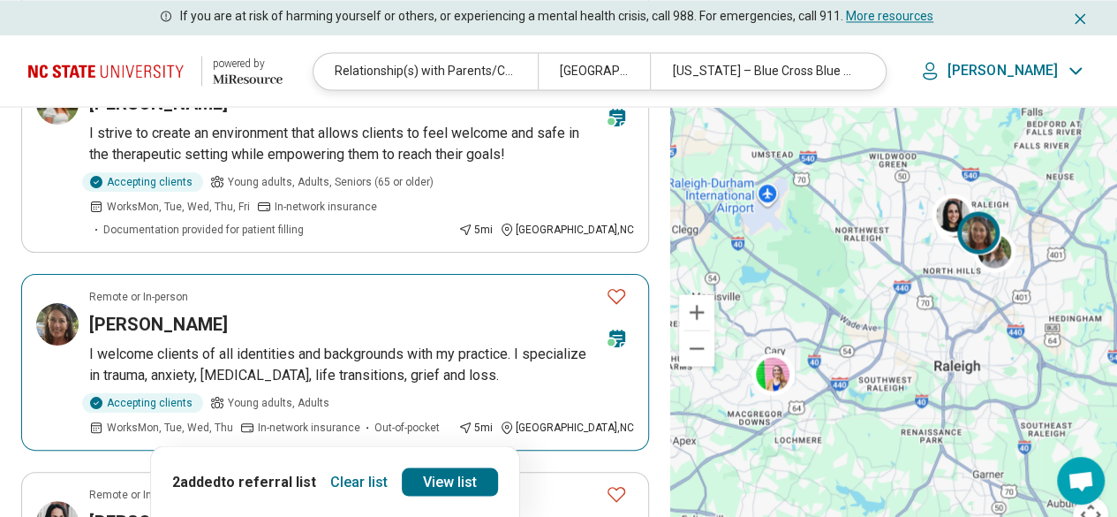
click at [321, 344] on p "I welcome clients of all identities and backgrounds with my practice. I special…" at bounding box center [361, 365] width 545 height 42
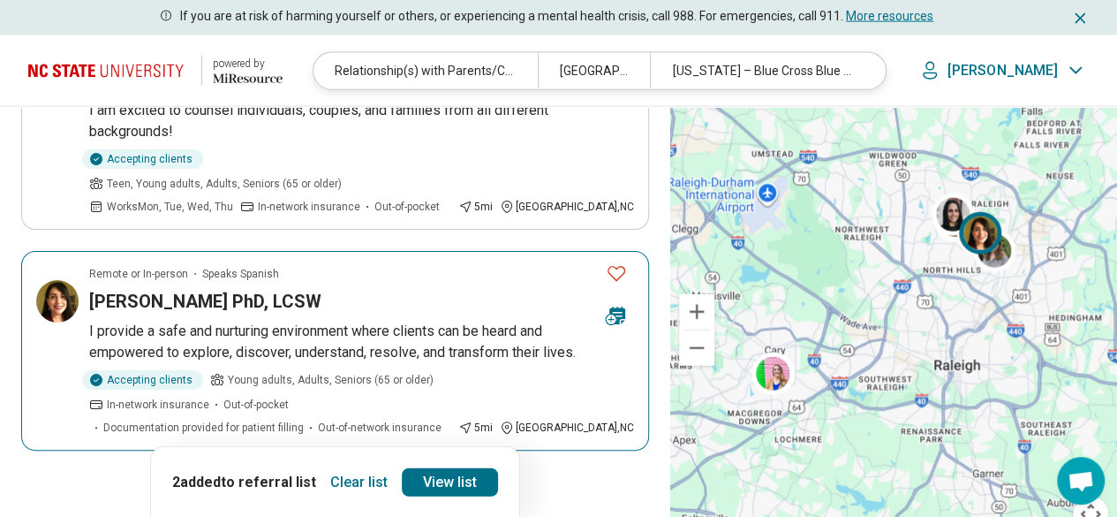
scroll to position [1855, 0]
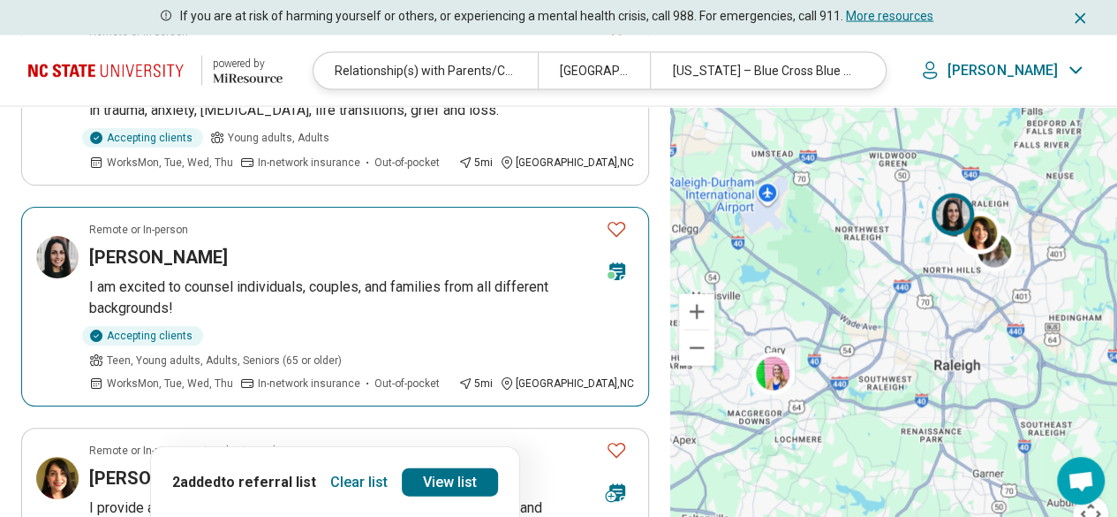
click at [426, 276] on p "I am excited to counsel individuals, couples, and families from all different b…" at bounding box center [361, 297] width 545 height 42
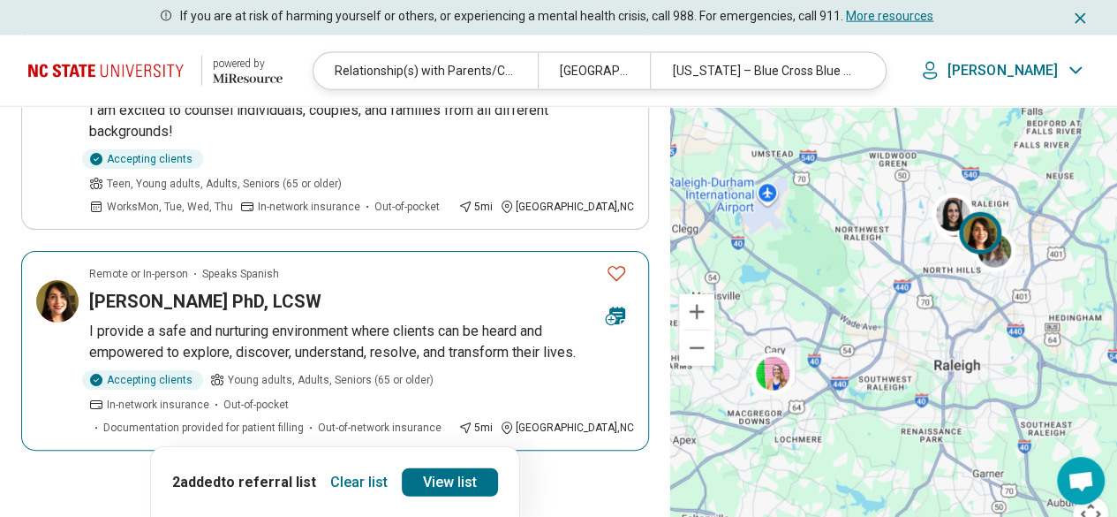
scroll to position [2120, 0]
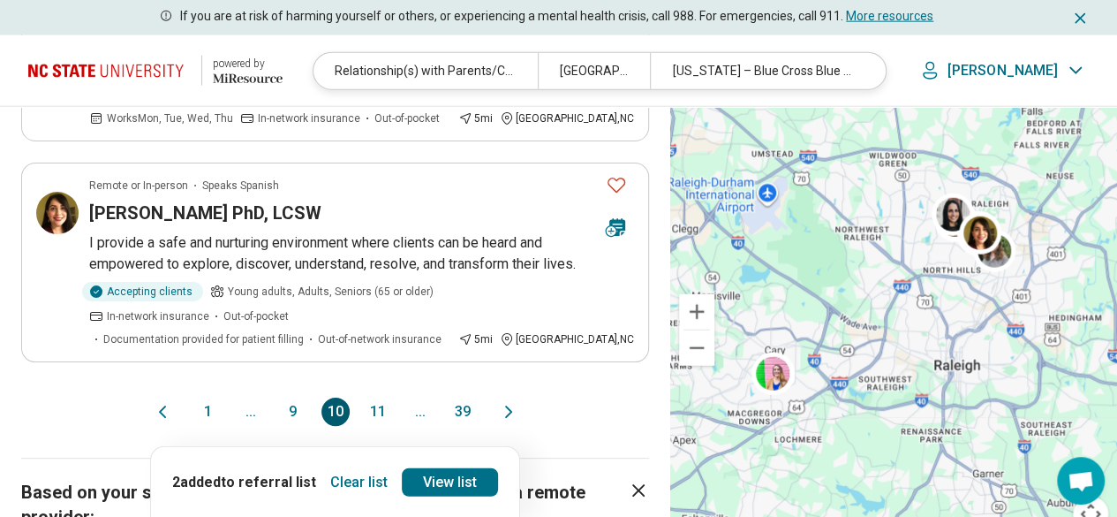
click at [380, 397] on button "11" at bounding box center [378, 411] width 28 height 28
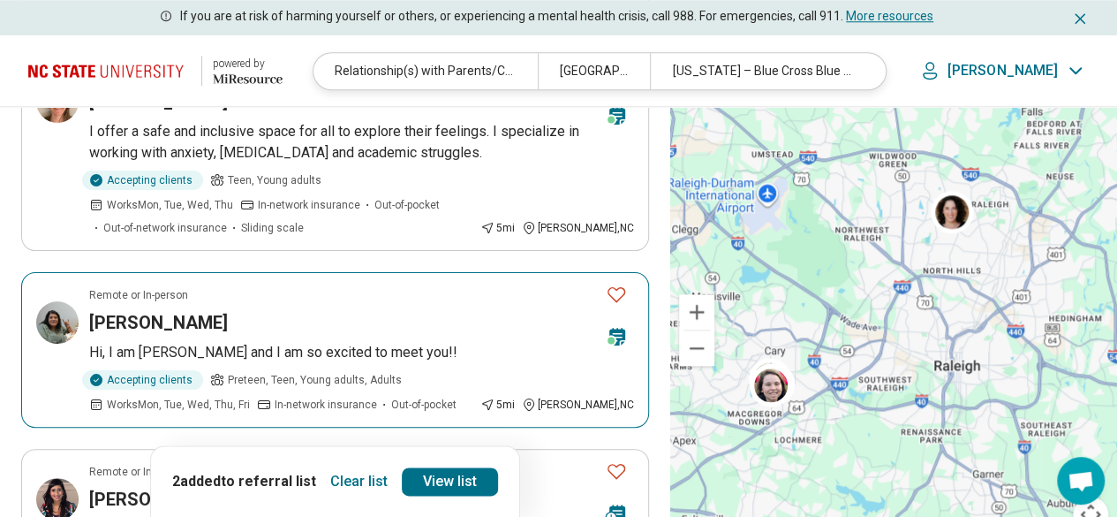
scroll to position [795, 0]
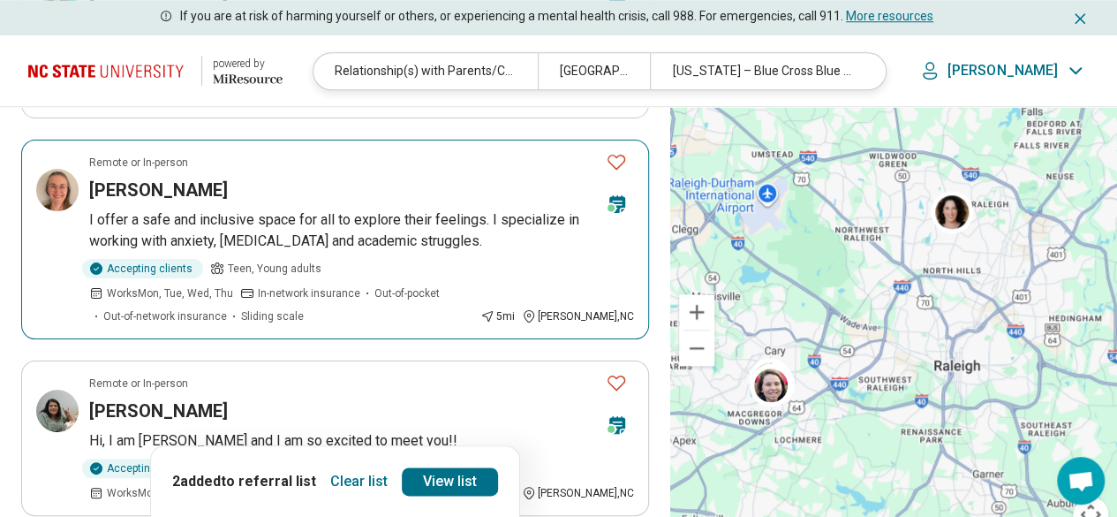
click at [383, 209] on p "I offer a safe and inclusive space for all to explore their feelings. I special…" at bounding box center [361, 230] width 545 height 42
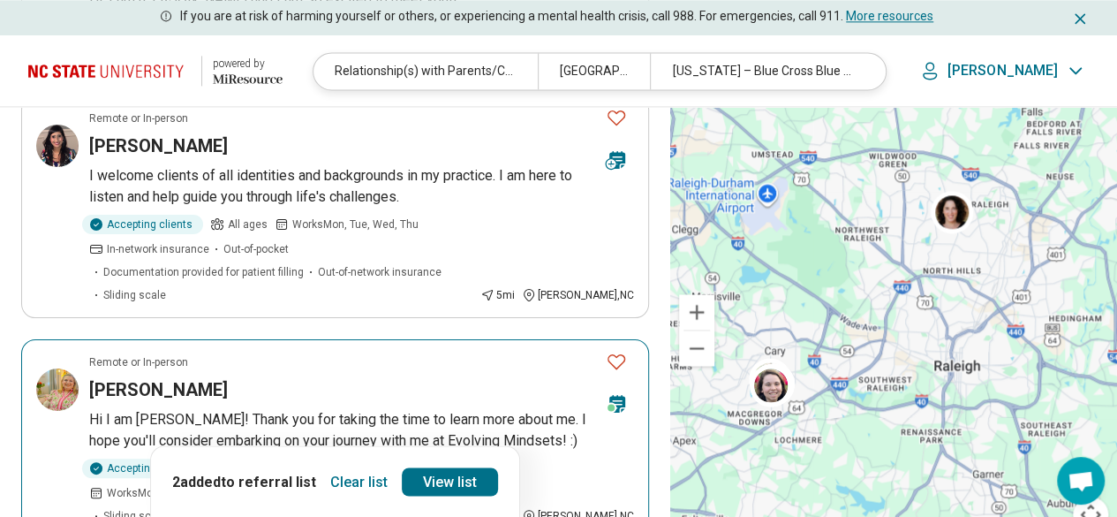
scroll to position [1325, 0]
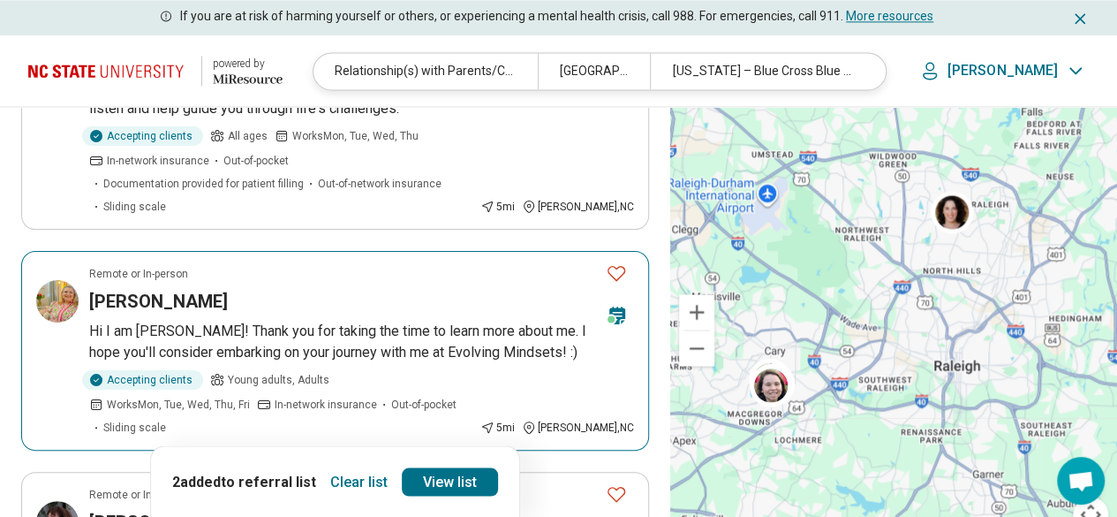
click at [298, 321] on p "Hi I am [PERSON_NAME]! Thank you for taking the time to learn more about me. I …" at bounding box center [361, 342] width 545 height 42
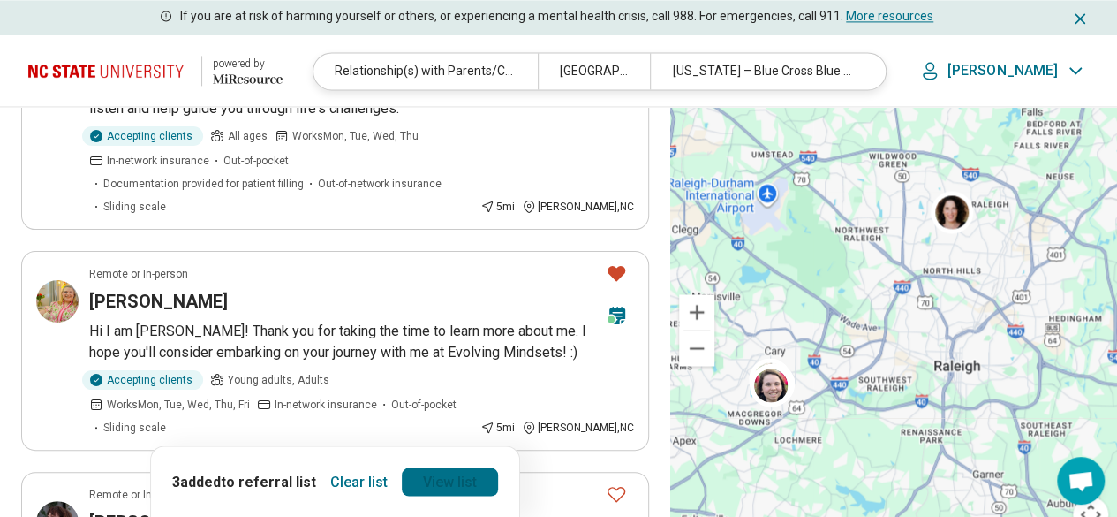
click at [451, 472] on link "View list" at bounding box center [450, 481] width 96 height 28
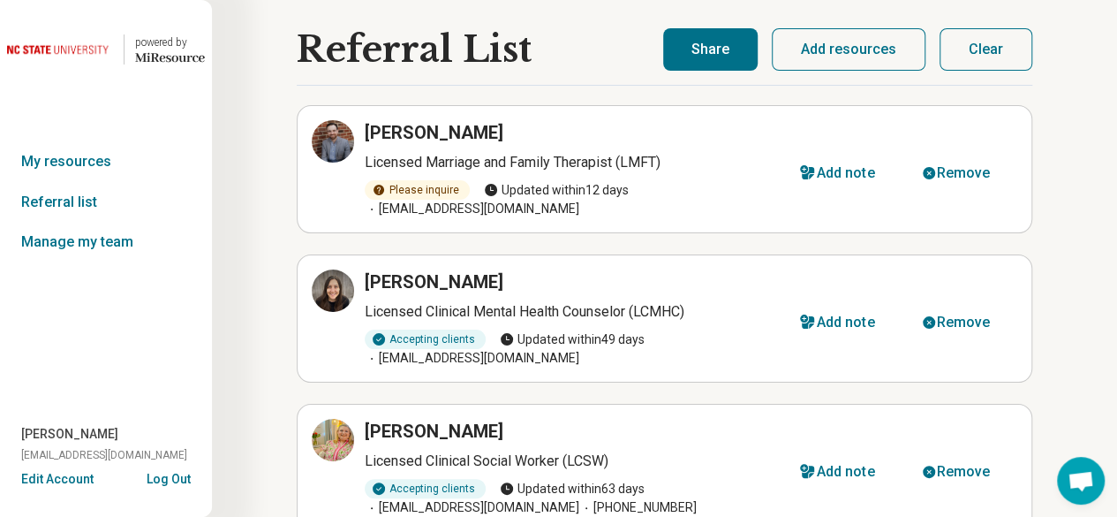
click at [722, 56] on button "Share" at bounding box center [710, 49] width 94 height 42
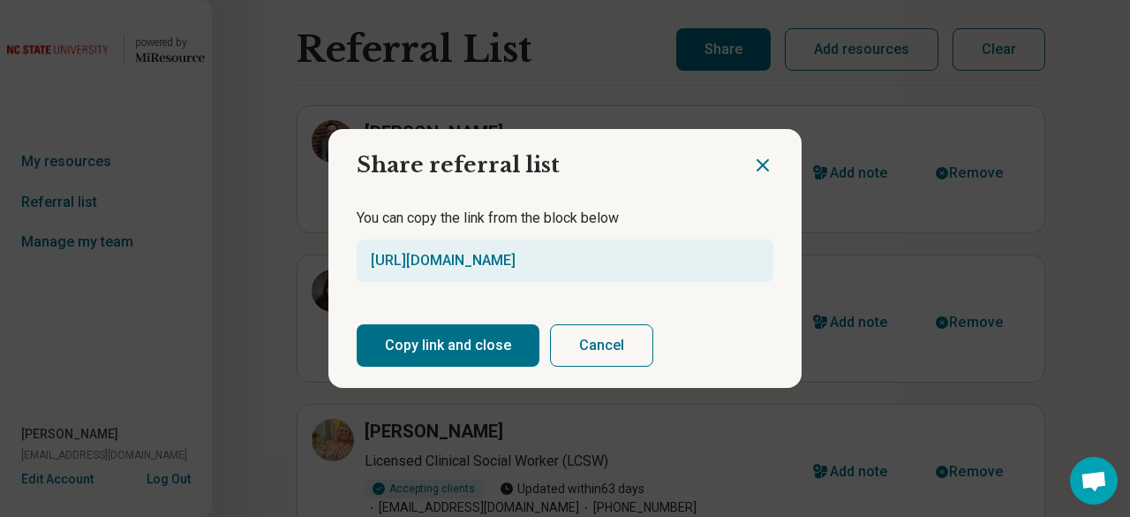
click at [488, 351] on button "Copy link and close" at bounding box center [448, 345] width 183 height 42
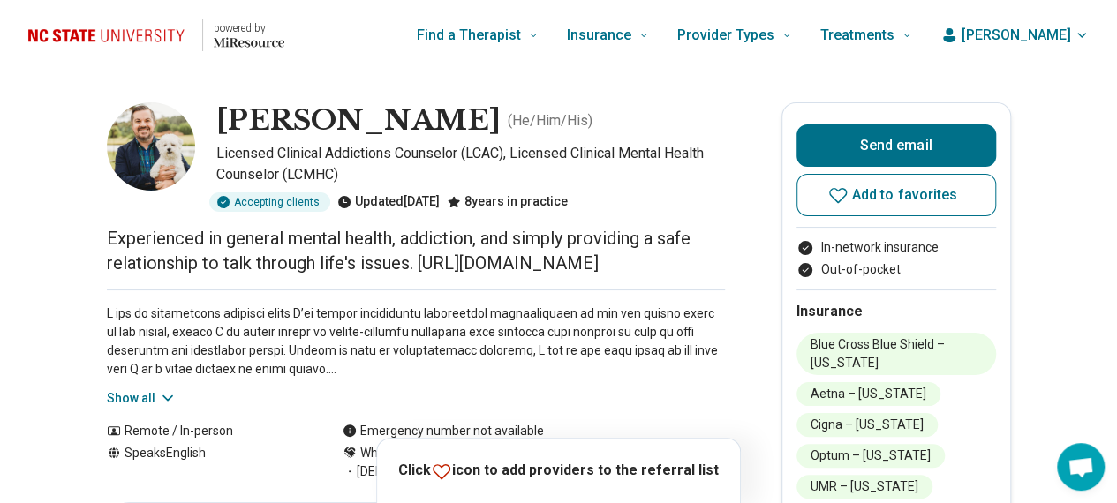
click at [146, 395] on button "Show all" at bounding box center [142, 398] width 70 height 19
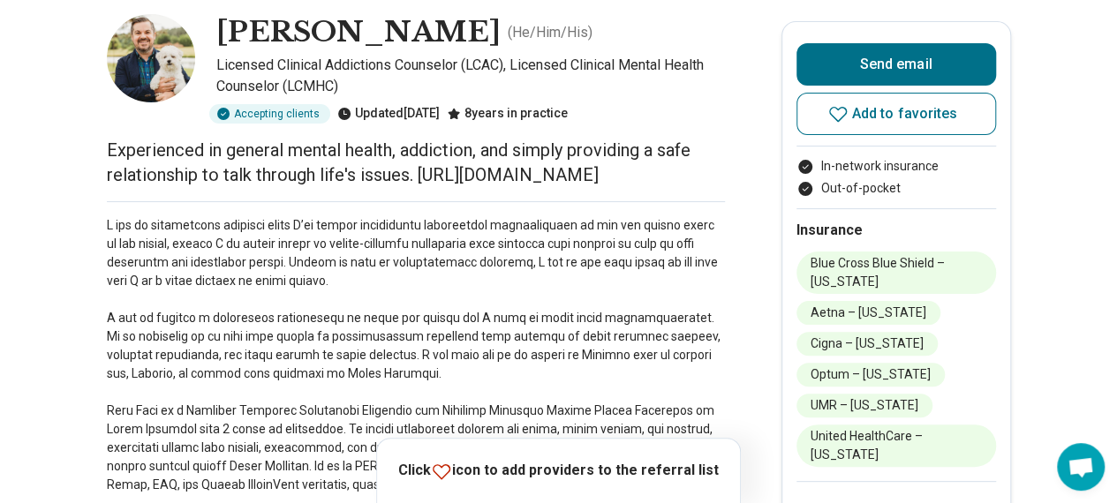
scroll to position [265, 0]
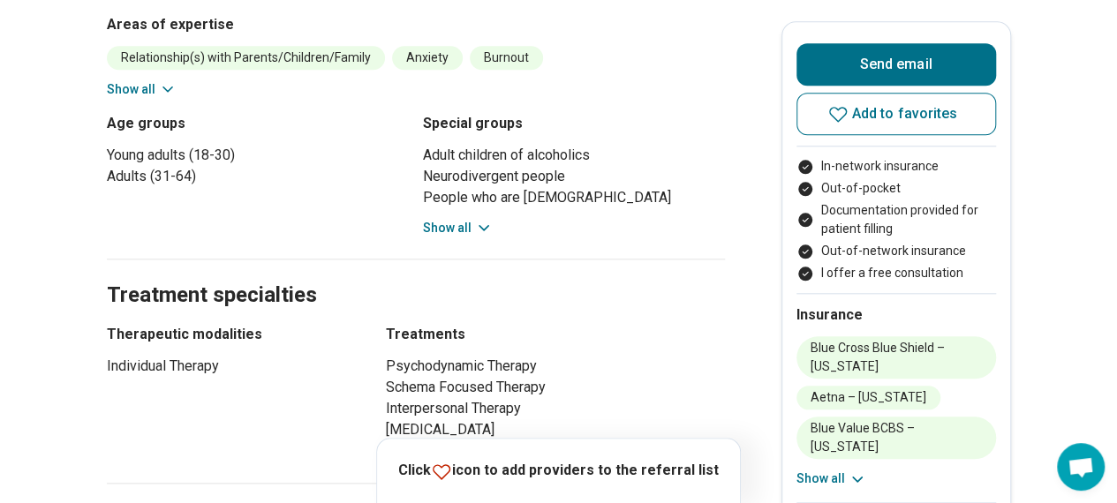
scroll to position [1148, 0]
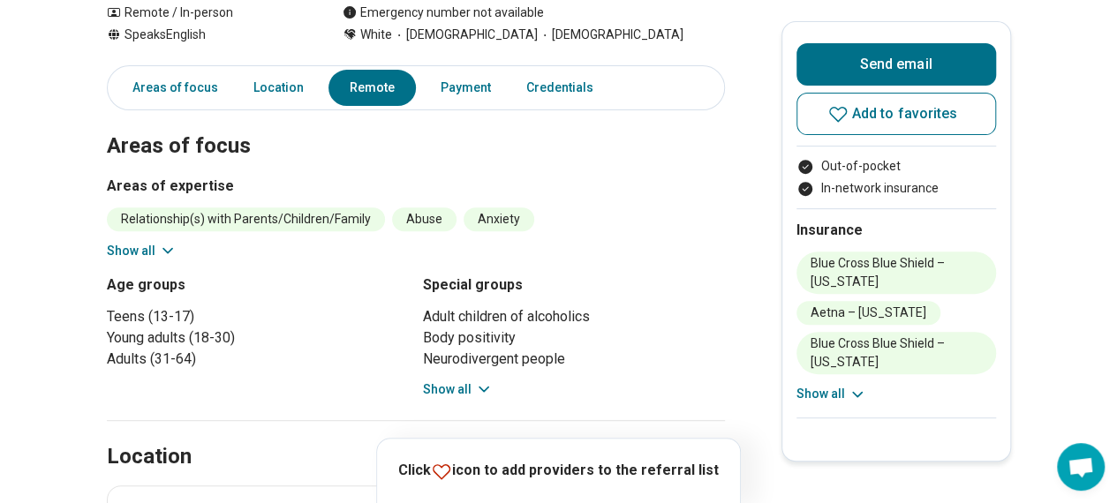
scroll to position [177, 0]
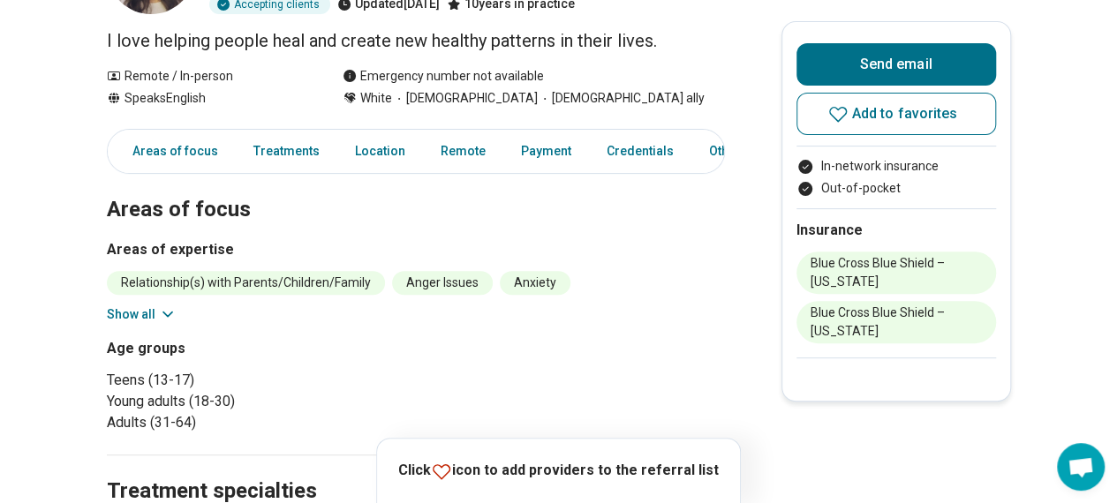
scroll to position [265, 0]
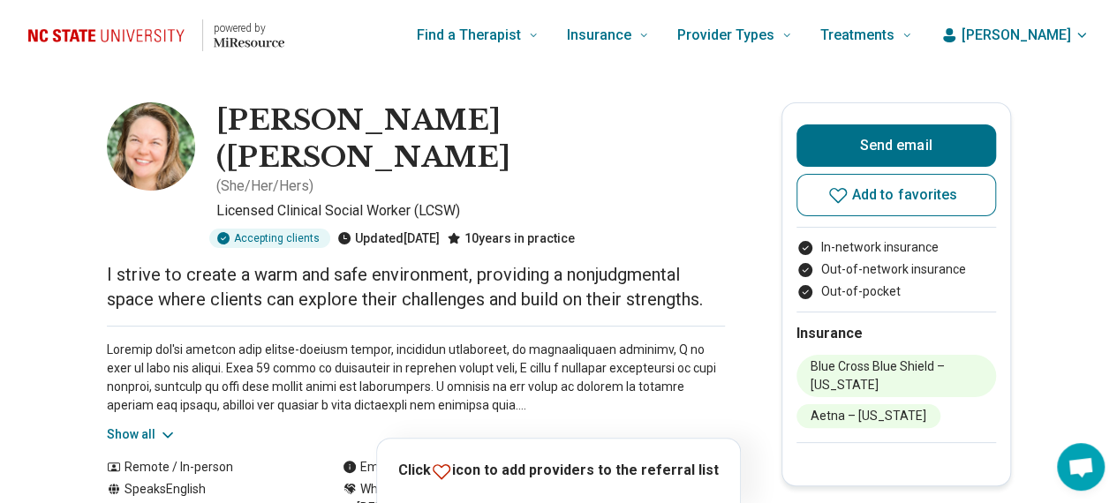
click at [155, 426] on button "Show all" at bounding box center [142, 435] width 70 height 19
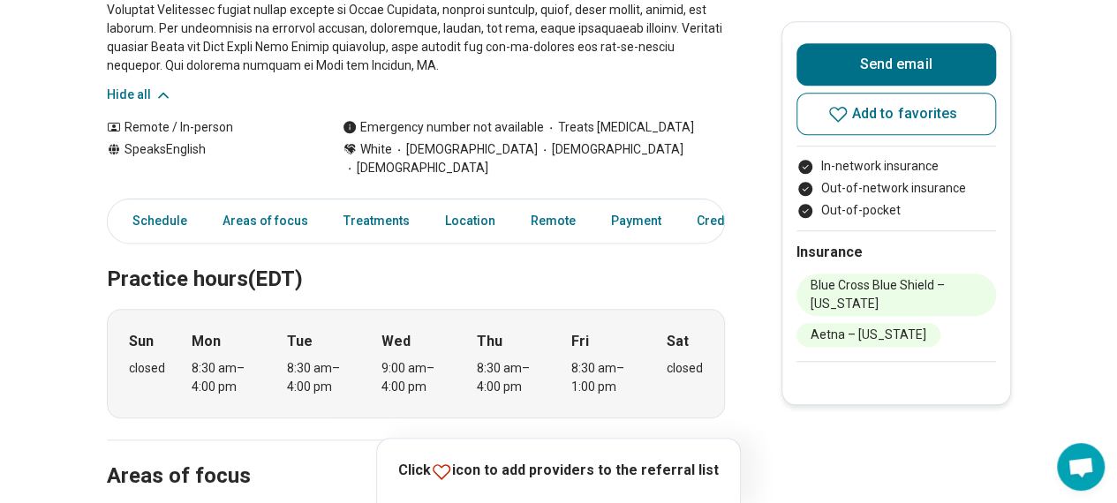
scroll to position [883, 0]
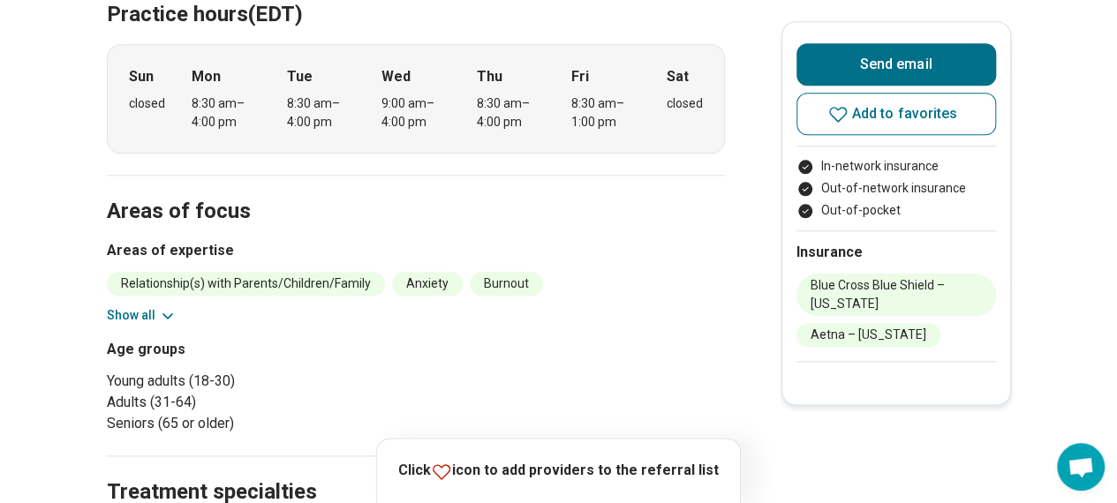
click at [154, 306] on button "Show all" at bounding box center [142, 315] width 70 height 19
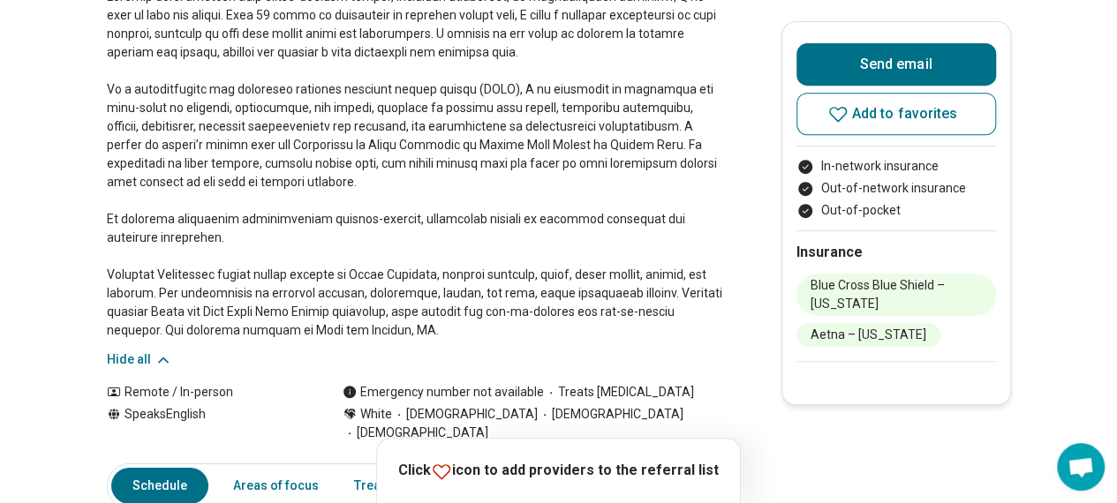
scroll to position [0, 0]
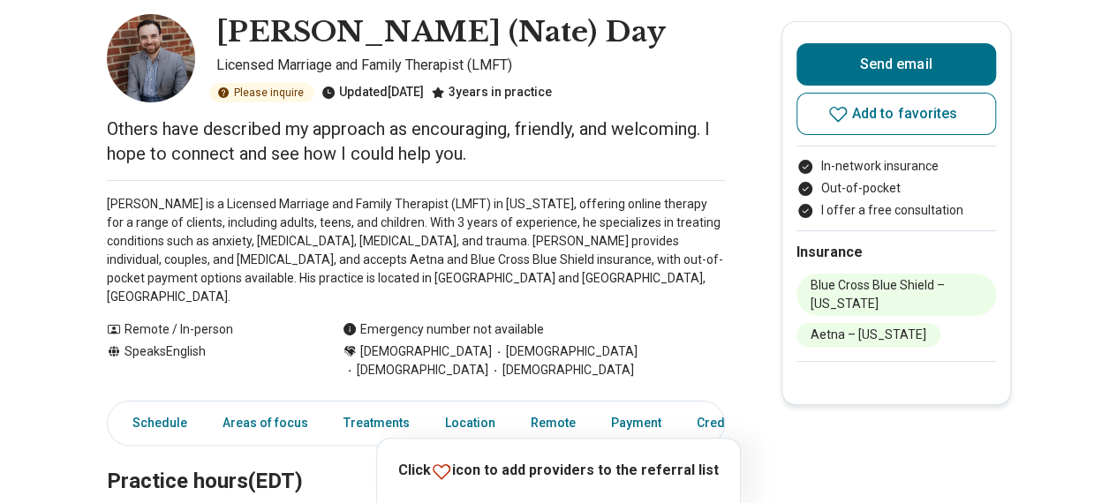
scroll to position [177, 0]
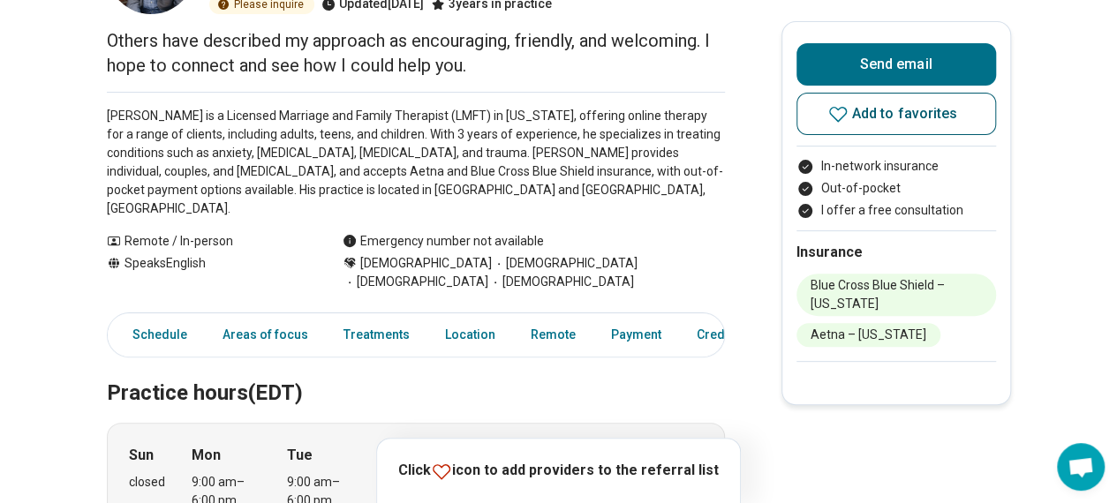
click at [825, 123] on button "Add to favorites" at bounding box center [897, 114] width 200 height 42
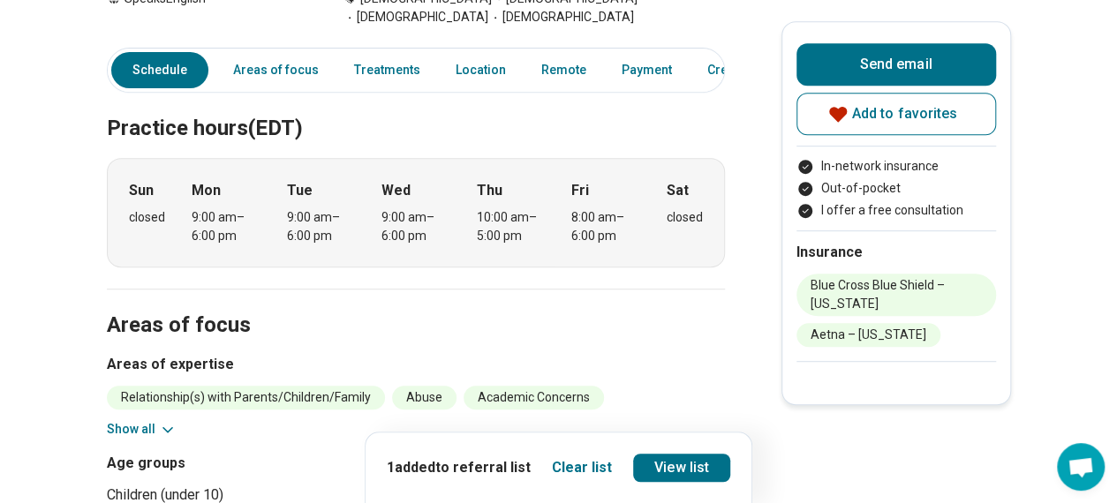
scroll to position [707, 0]
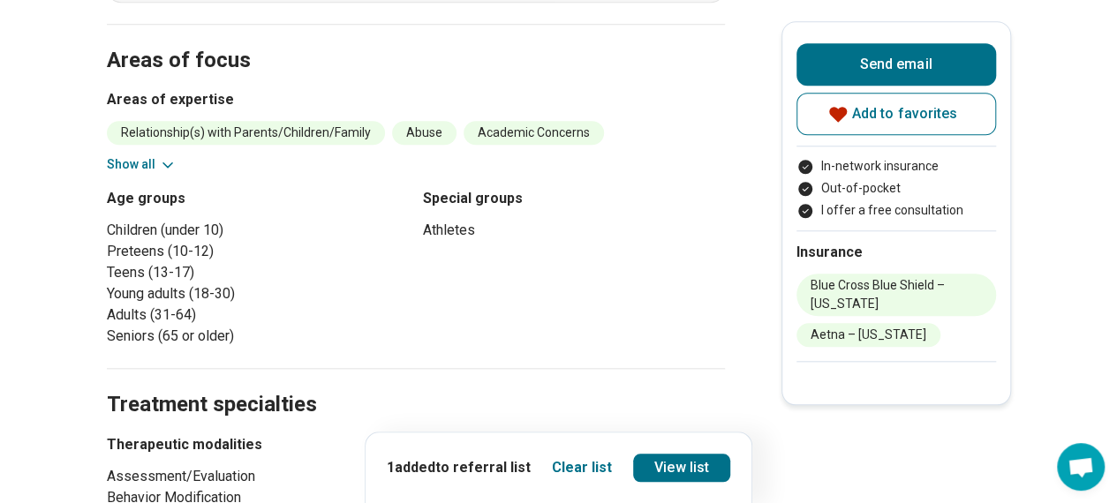
click at [157, 155] on button "Show all" at bounding box center [142, 164] width 70 height 19
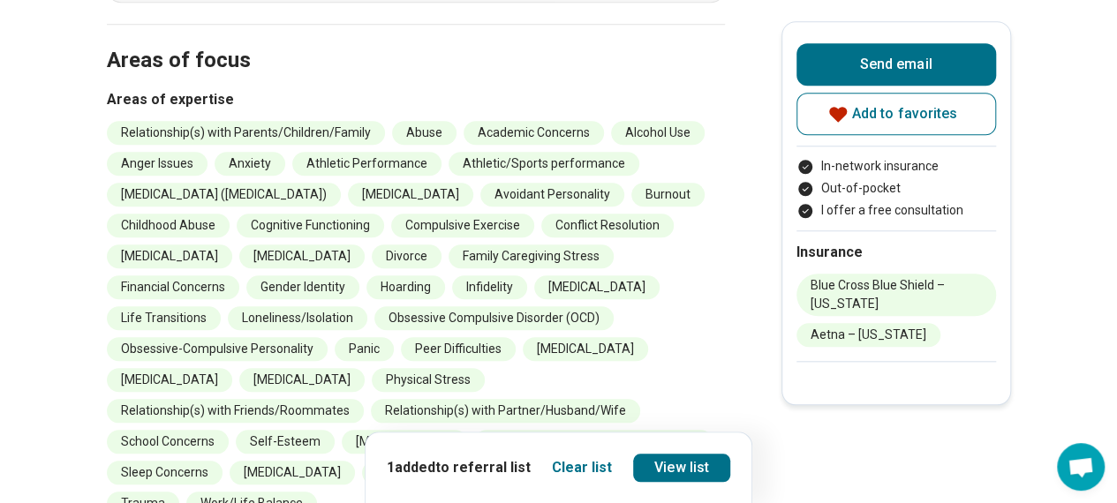
scroll to position [971, 0]
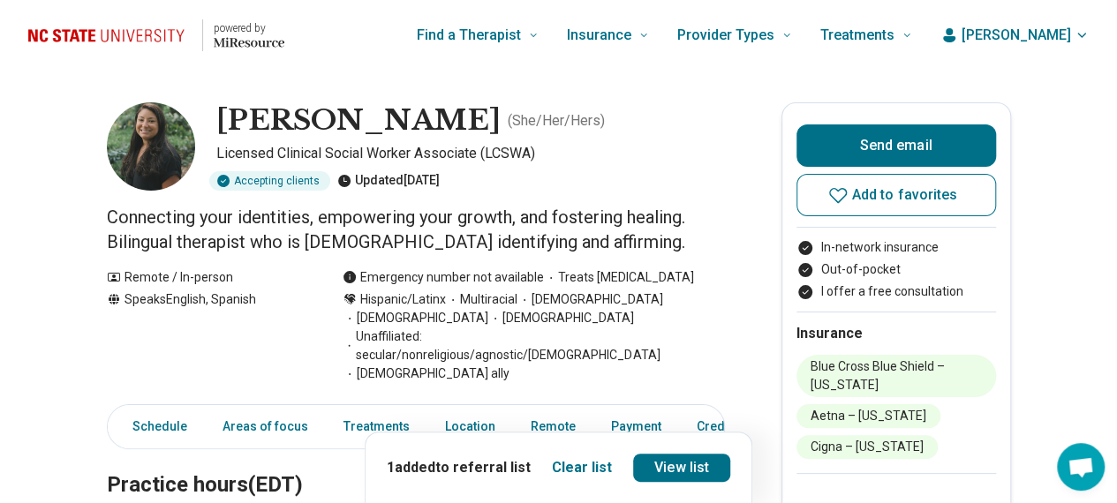
scroll to position [353, 0]
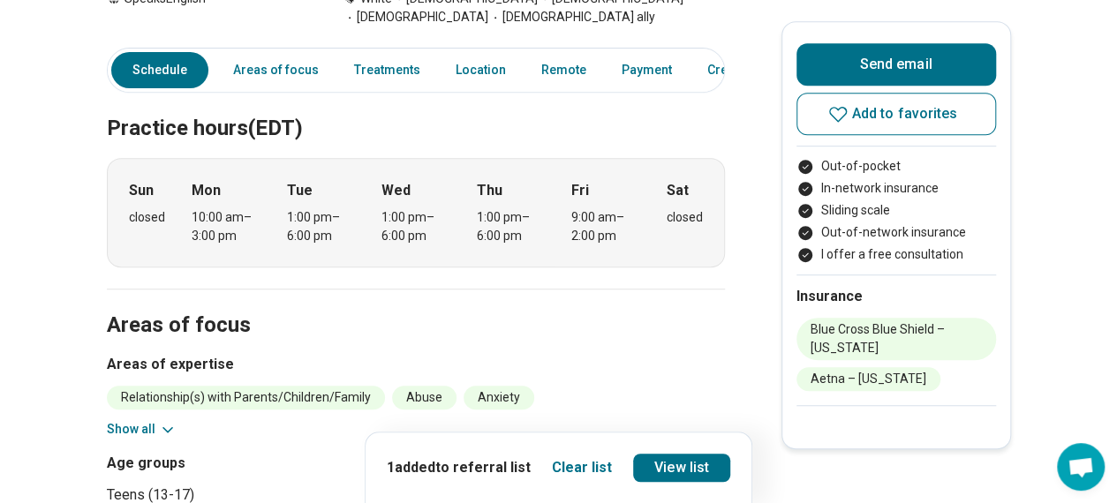
scroll to position [530, 0]
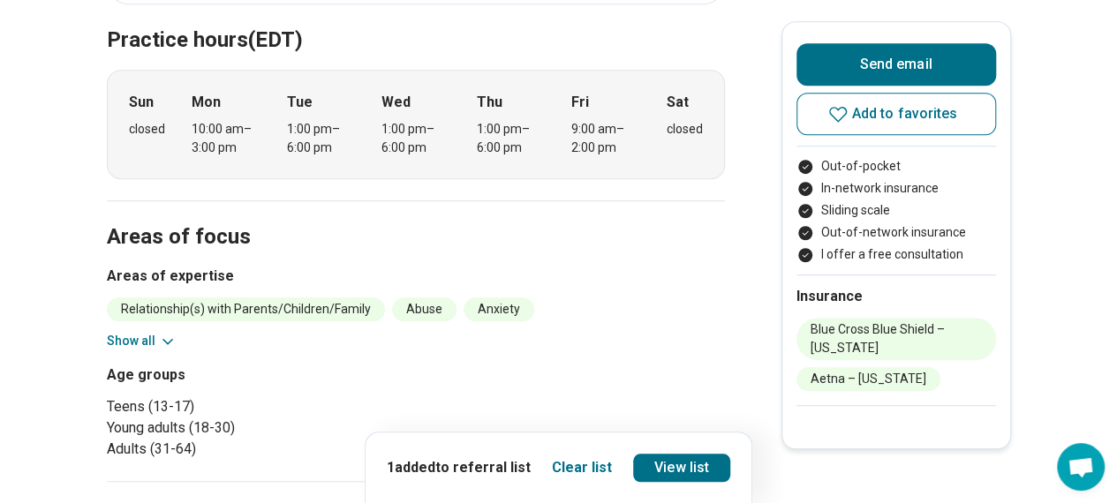
click at [154, 336] on button "Show all" at bounding box center [142, 341] width 70 height 19
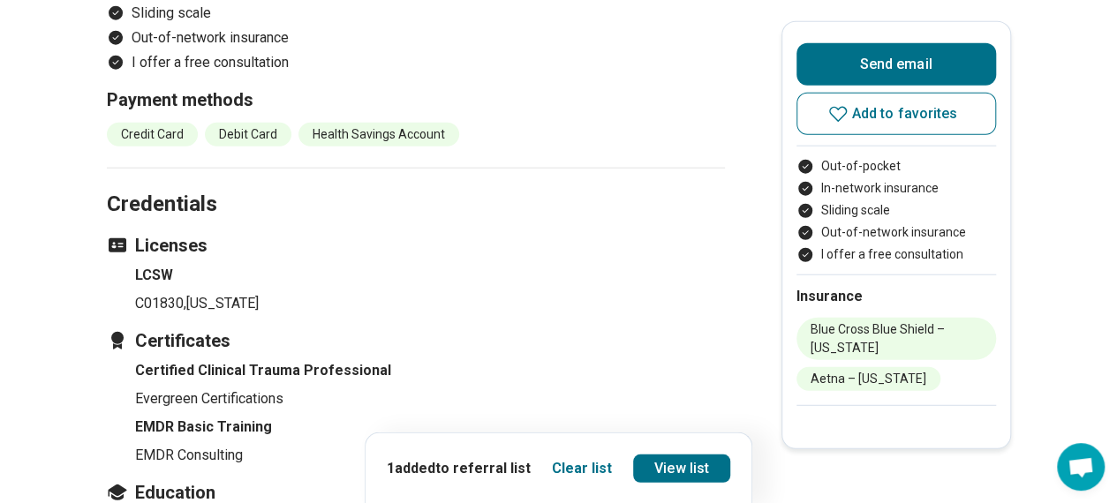
scroll to position [2561, 0]
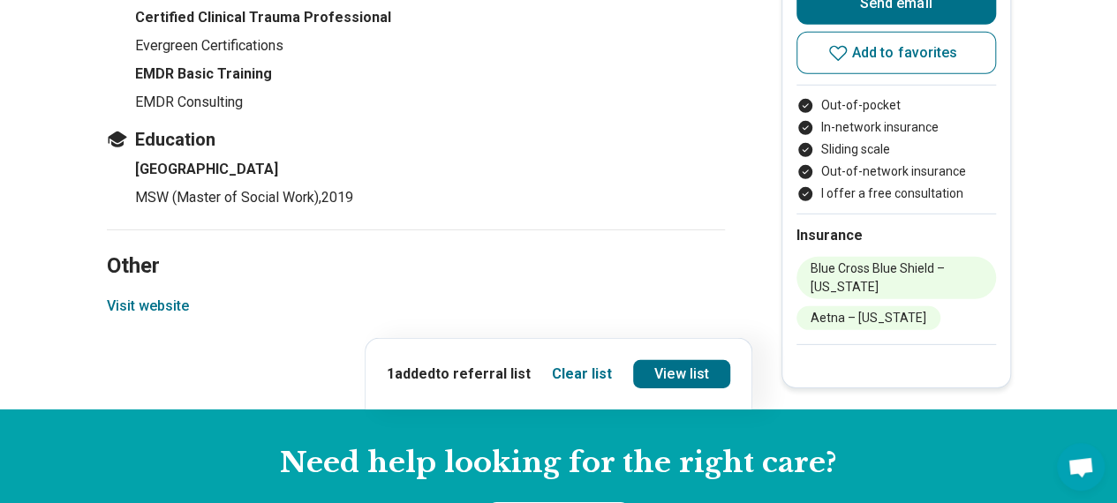
click at [178, 296] on button "Visit website" at bounding box center [148, 306] width 82 height 21
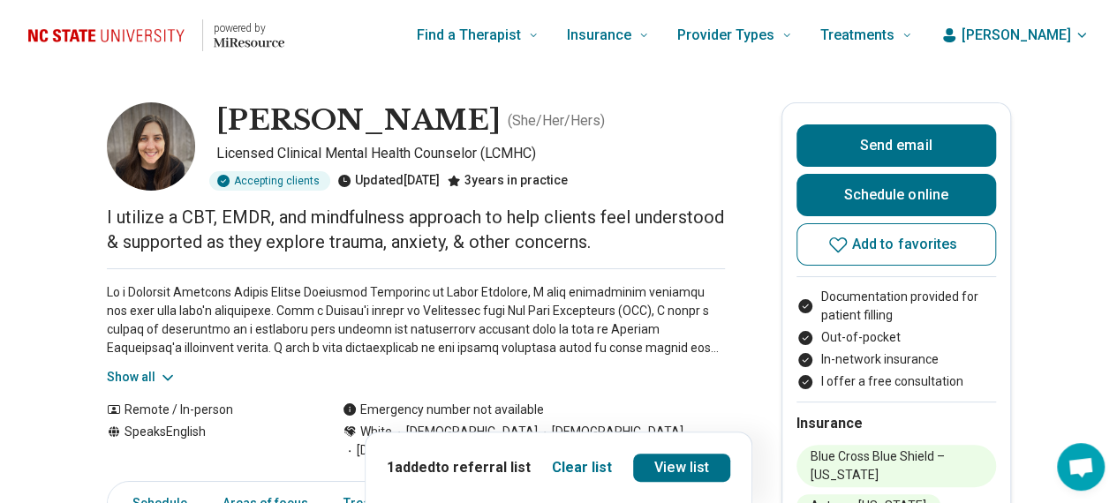
scroll to position [88, 0]
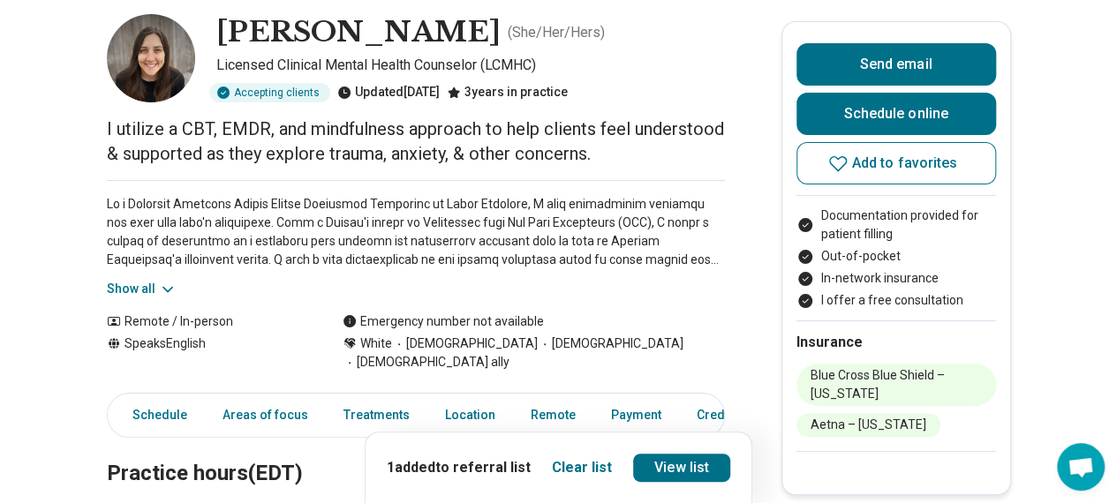
click at [147, 294] on button "Show all" at bounding box center [142, 289] width 70 height 19
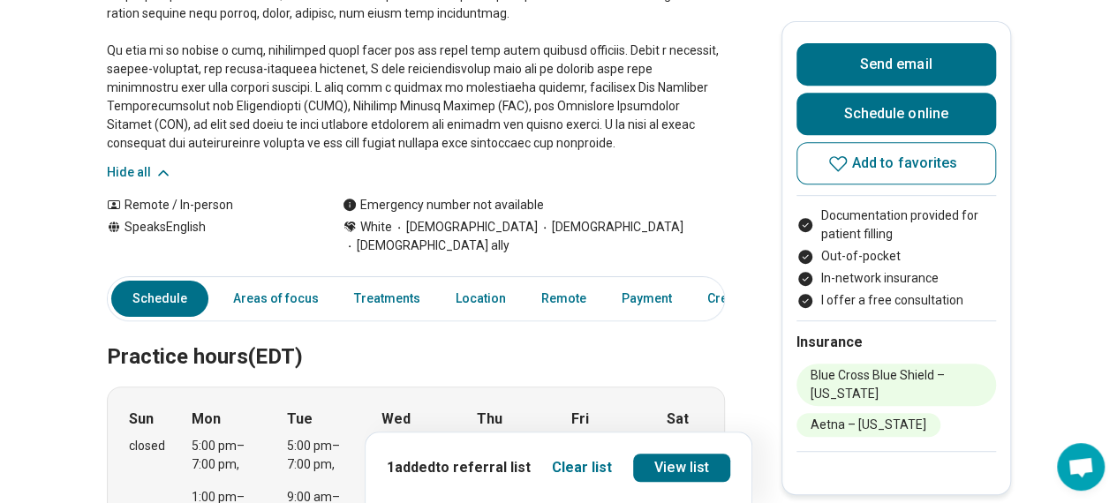
scroll to position [177, 0]
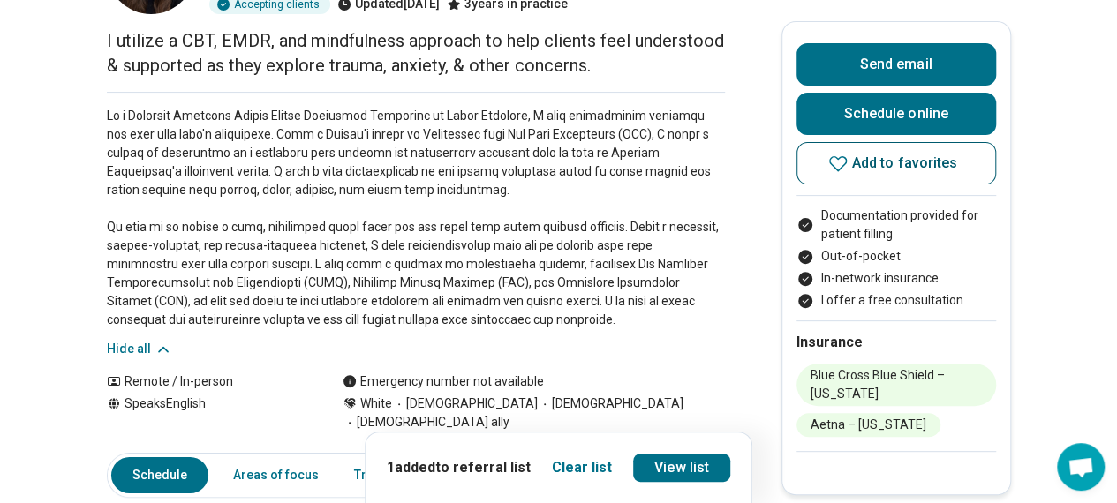
click at [830, 170] on button "Add to favorites" at bounding box center [897, 163] width 200 height 42
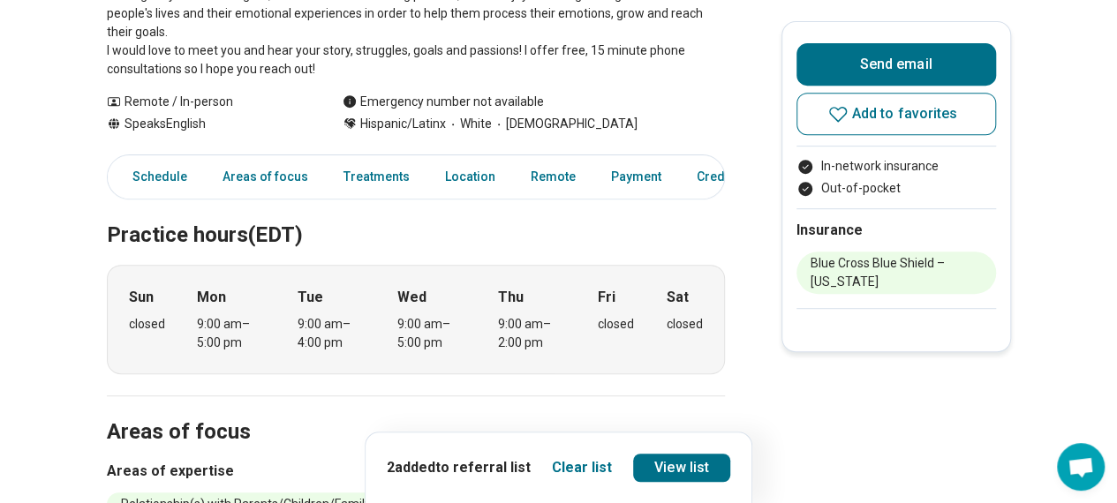
scroll to position [442, 0]
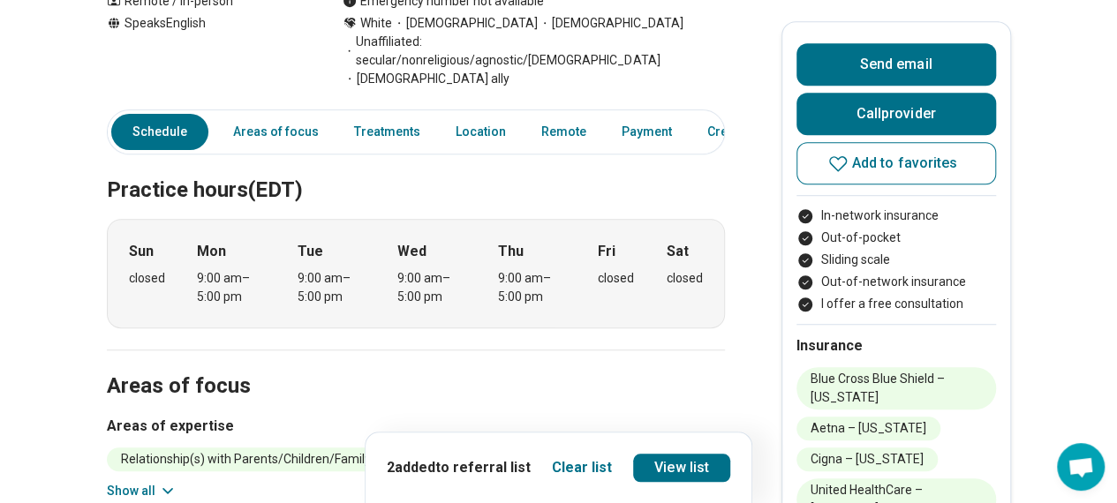
scroll to position [707, 0]
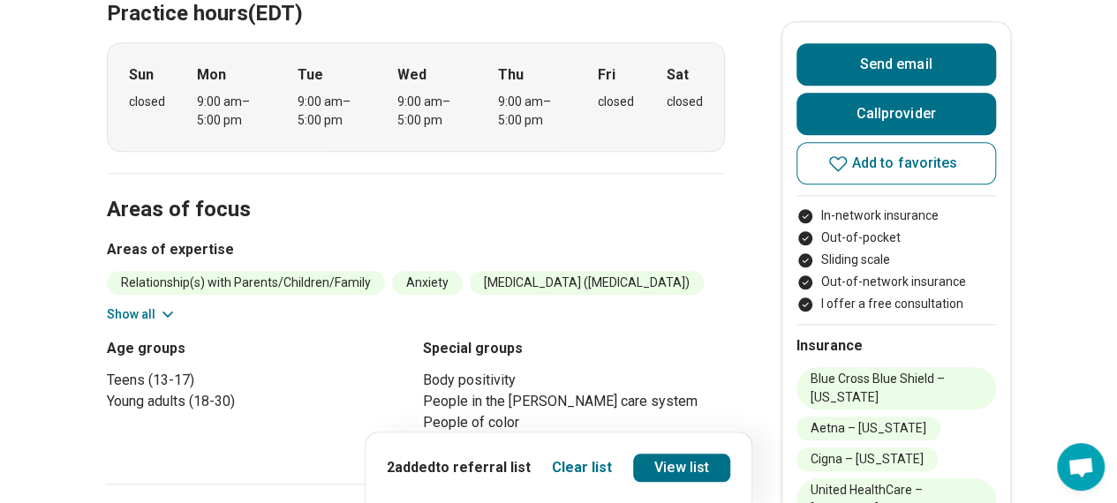
click at [163, 271] on div "Relationship(s) with Parents/Children/Family Anxiety [MEDICAL_DATA] ([MEDICAL_D…" at bounding box center [416, 297] width 618 height 53
click at [147, 306] on button "Show all" at bounding box center [142, 315] width 70 height 19
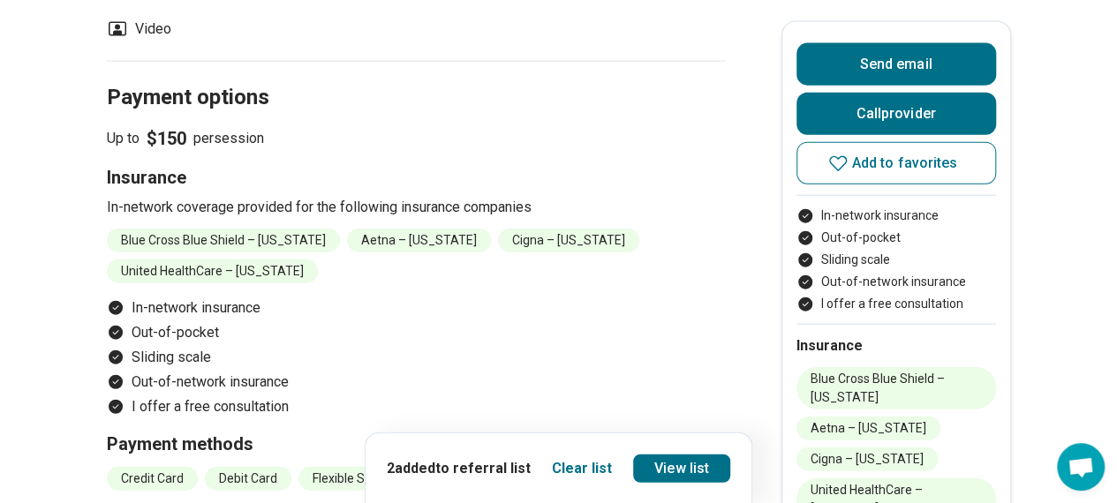
scroll to position [2385, 0]
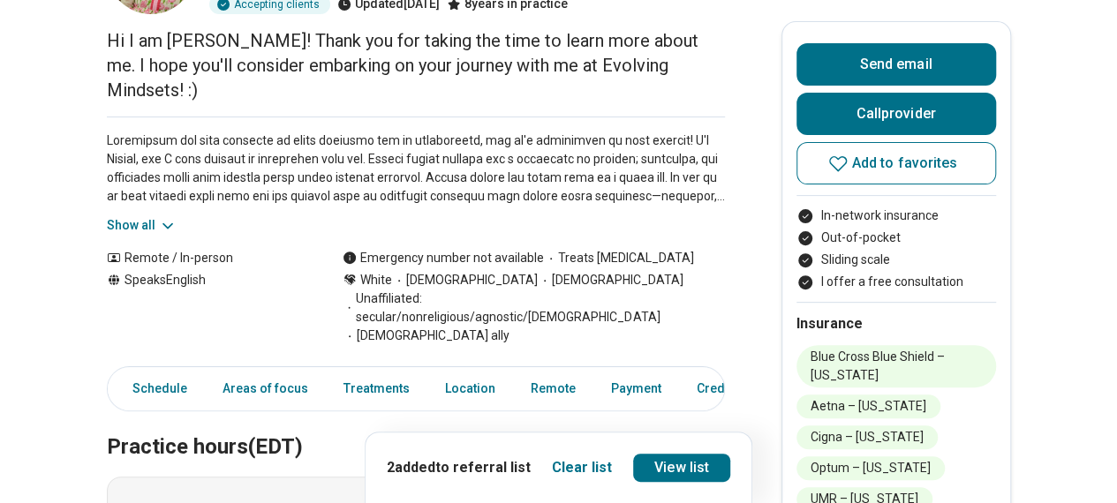
scroll to position [88, 0]
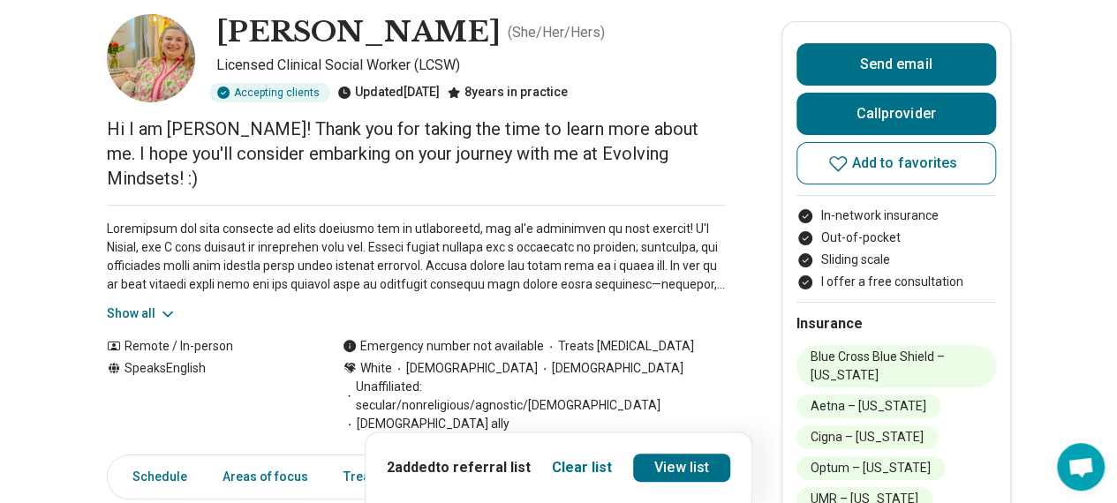
click at [161, 305] on button "Show all" at bounding box center [142, 314] width 70 height 19
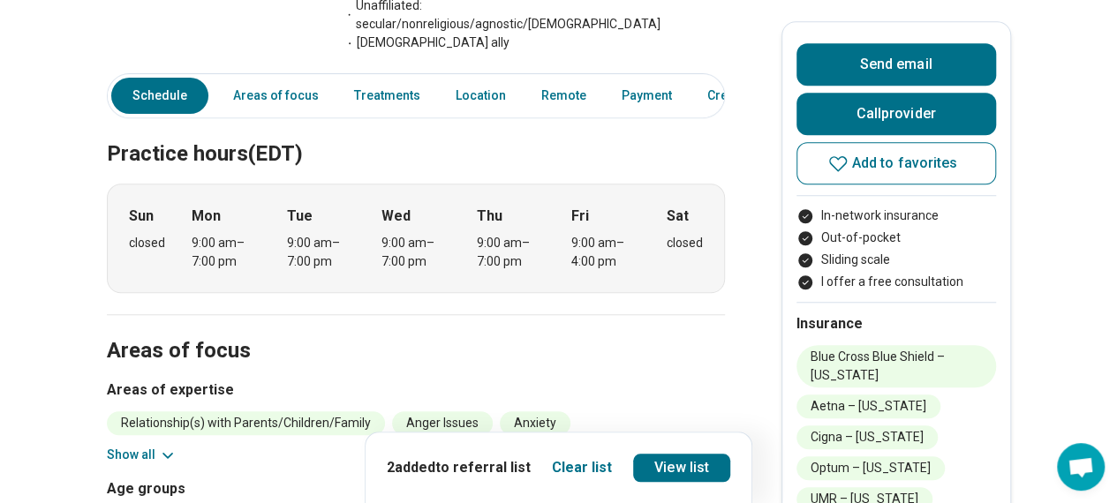
scroll to position [795, 0]
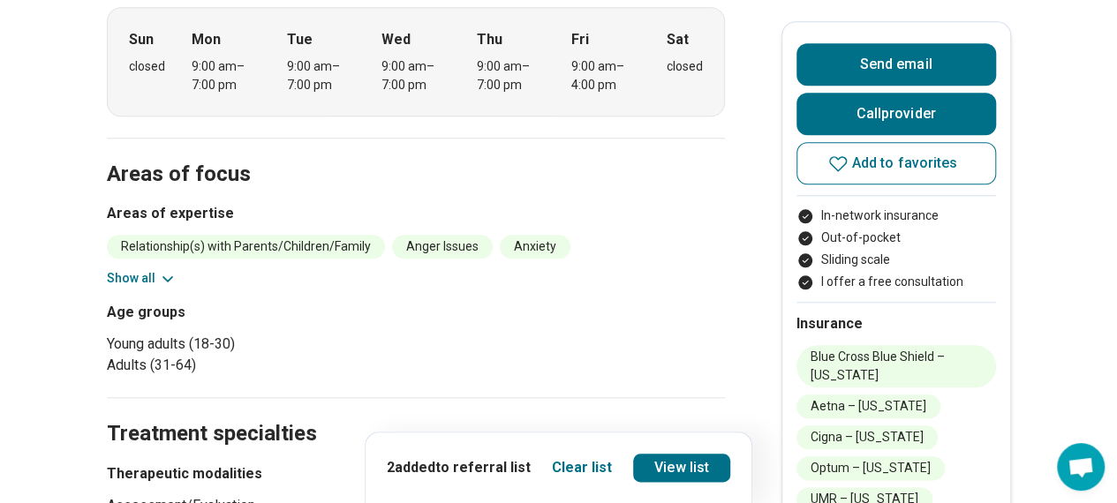
click at [164, 270] on icon at bounding box center [168, 279] width 18 height 18
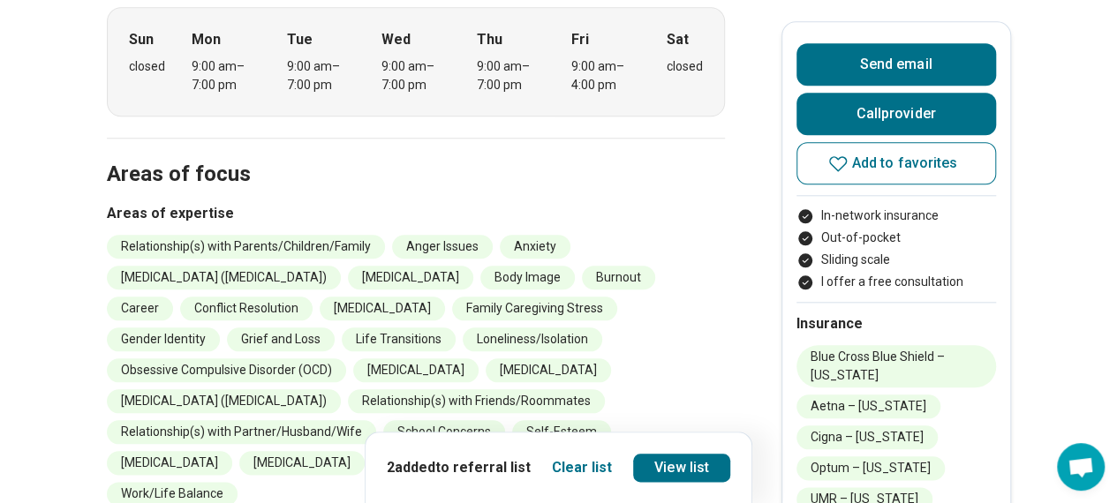
scroll to position [883, 0]
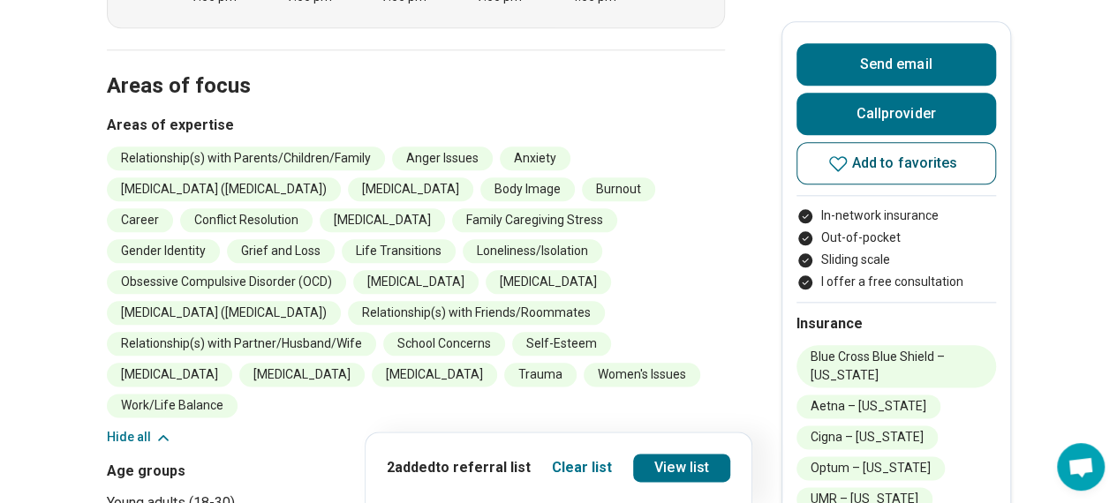
click at [824, 158] on button "Add to favorites" at bounding box center [897, 163] width 200 height 42
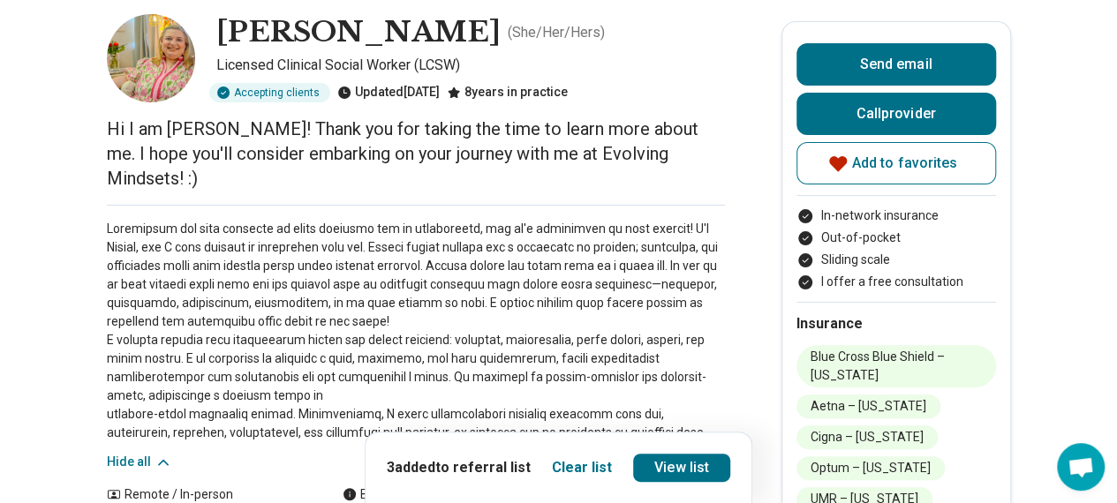
scroll to position [0, 0]
